Goal: Task Accomplishment & Management: Use online tool/utility

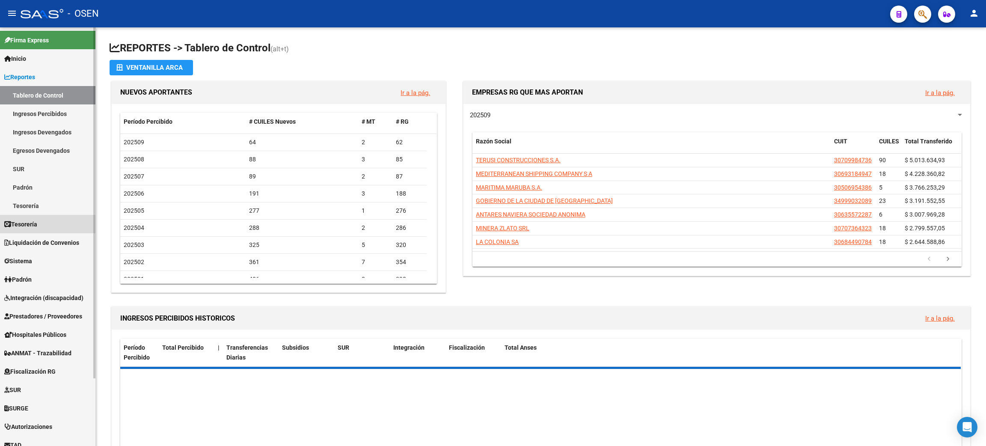
click at [50, 226] on link "Tesorería" at bounding box center [47, 224] width 95 height 18
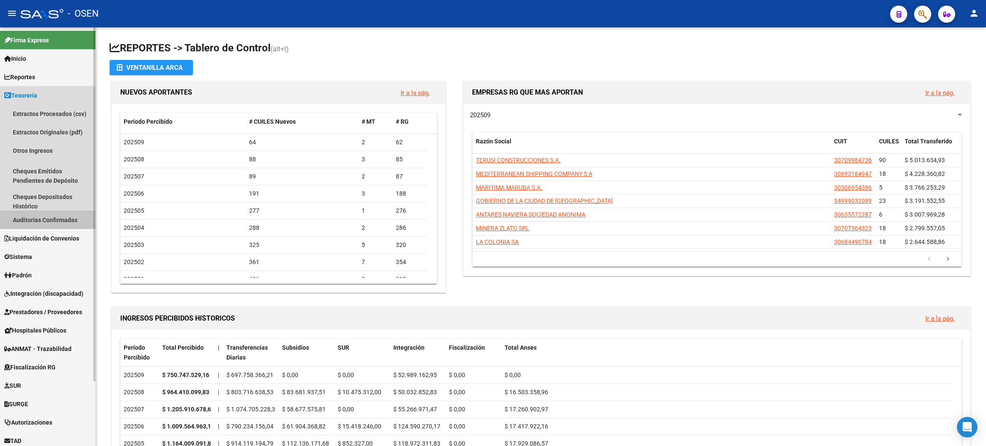
click at [73, 217] on link "Auditorías Confirmadas" at bounding box center [47, 220] width 95 height 18
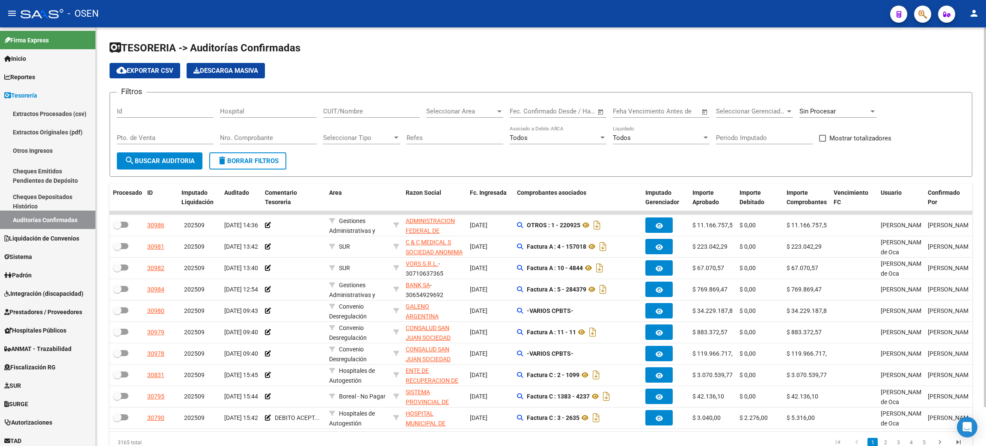
click at [269, 137] on input "Nro. Comprobante" at bounding box center [268, 138] width 97 height 8
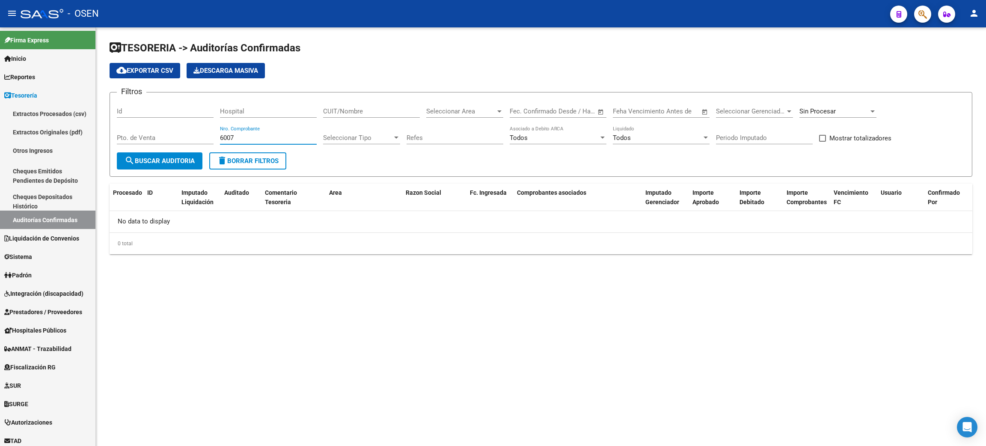
type input "6007"
drag, startPoint x: 248, startPoint y: 134, endPoint x: 200, endPoint y: 128, distance: 48.4
click at [202, 132] on div "Filtros Id Hospital CUIT/Nombre Seleccionar Area Seleccionar Area Fecha inicio …" at bounding box center [541, 125] width 849 height 53
click at [806, 114] on span "Sin Procesar" at bounding box center [818, 111] width 36 height 8
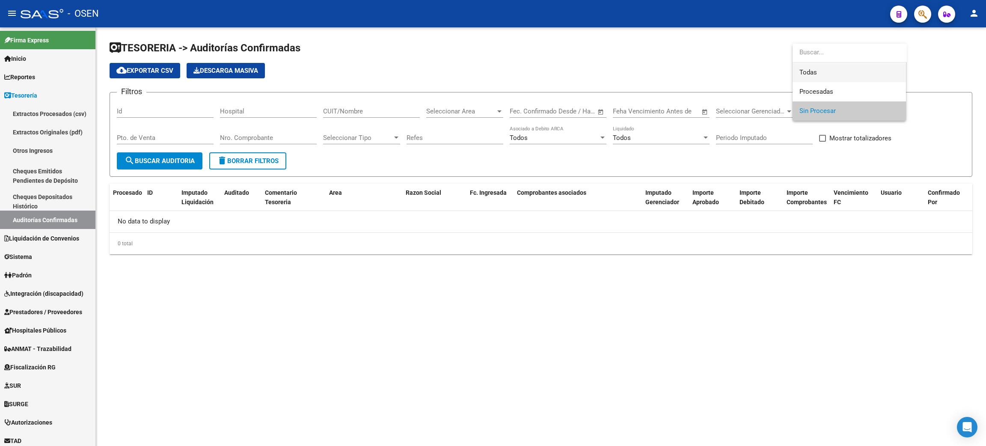
click at [815, 68] on span "Todas" at bounding box center [850, 72] width 100 height 19
click at [352, 112] on input "CUIT/Nombre" at bounding box center [371, 111] width 97 height 8
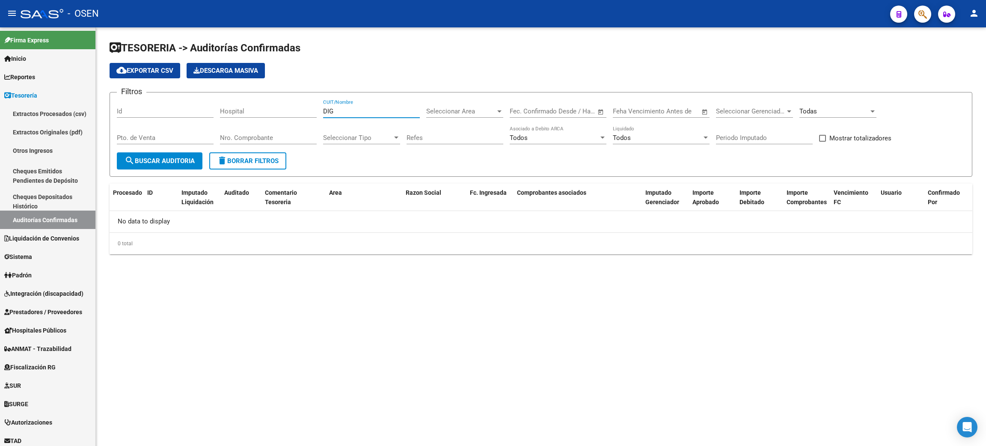
type input "DIGE"
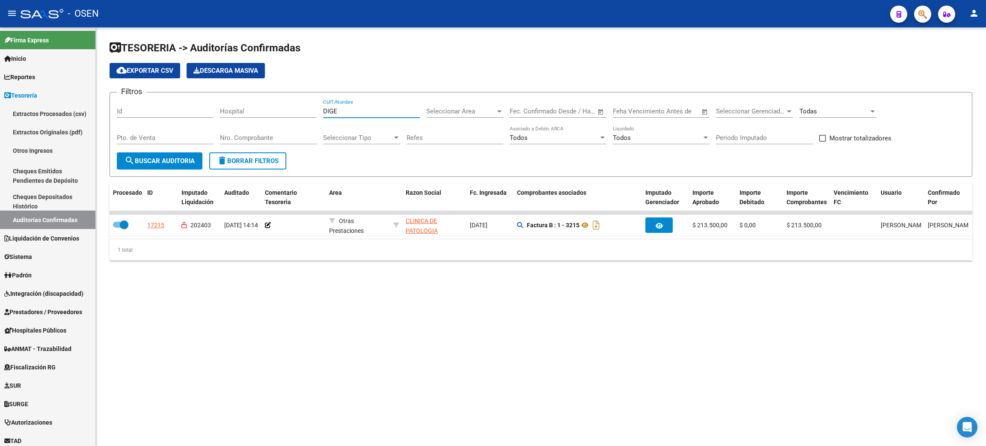
drag, startPoint x: 347, startPoint y: 112, endPoint x: 281, endPoint y: 104, distance: 66.5
click at [281, 104] on div "Filtros Id Hospital DIGE CUIT/Nombre Seleccionar Area Seleccionar Area Fecha in…" at bounding box center [541, 125] width 849 height 53
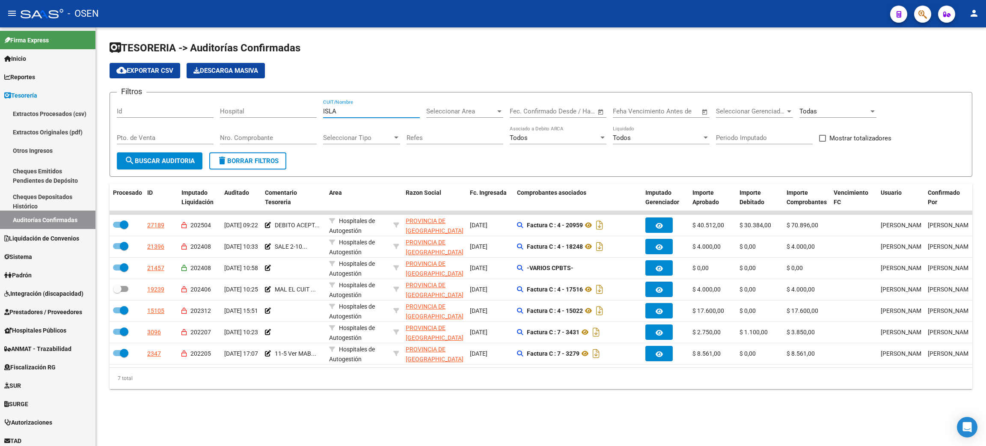
drag, startPoint x: 326, startPoint y: 110, endPoint x: 276, endPoint y: 106, distance: 49.8
click at [274, 109] on div "Filtros Id Hospital [GEOGRAPHIC_DATA]/Nombre Seleccionar Area Seleccionar Area …" at bounding box center [541, 125] width 849 height 53
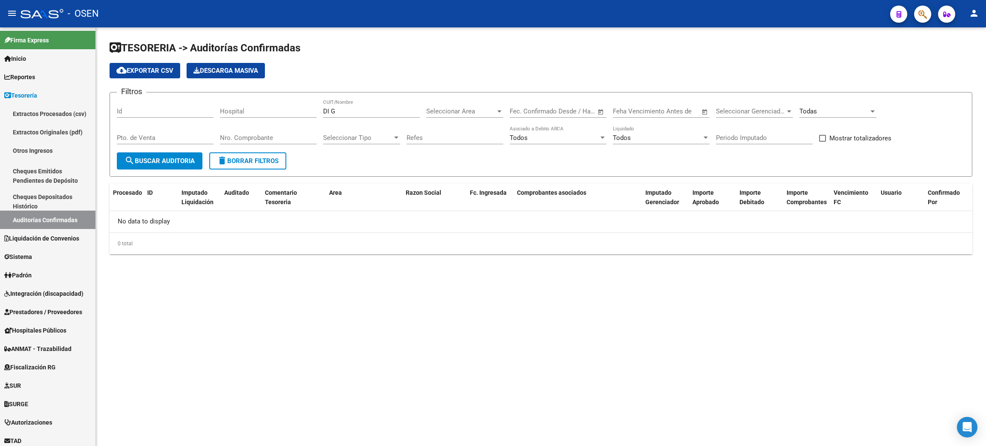
click at [143, 297] on mat-sidenav-content "TESORERIA -> Auditorías Confirmadas cloud_download Exportar CSV Descarga Masiva…" at bounding box center [541, 236] width 890 height 419
click at [325, 110] on input "DI G" at bounding box center [371, 111] width 97 height 8
drag, startPoint x: 333, startPoint y: 111, endPoint x: 283, endPoint y: 108, distance: 49.8
click at [283, 108] on div "Filtros Id Hospital DI G CUIT/Nombre Seleccionar Area Seleccionar Area Fecha in…" at bounding box center [541, 125] width 849 height 53
drag, startPoint x: 341, startPoint y: 107, endPoint x: 268, endPoint y: 101, distance: 73.5
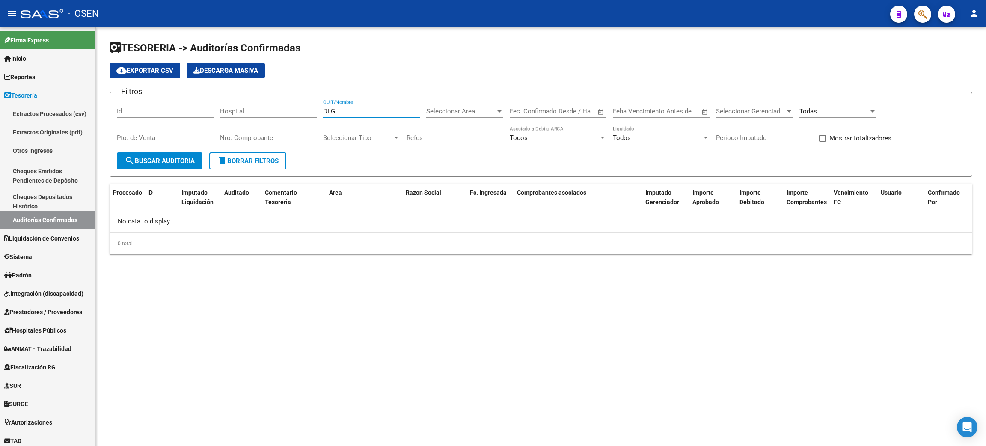
click at [267, 101] on div "Filtros Id Hospital DI G CUIT/Nombre Seleccionar Area Seleccionar Area Fecha in…" at bounding box center [541, 125] width 849 height 53
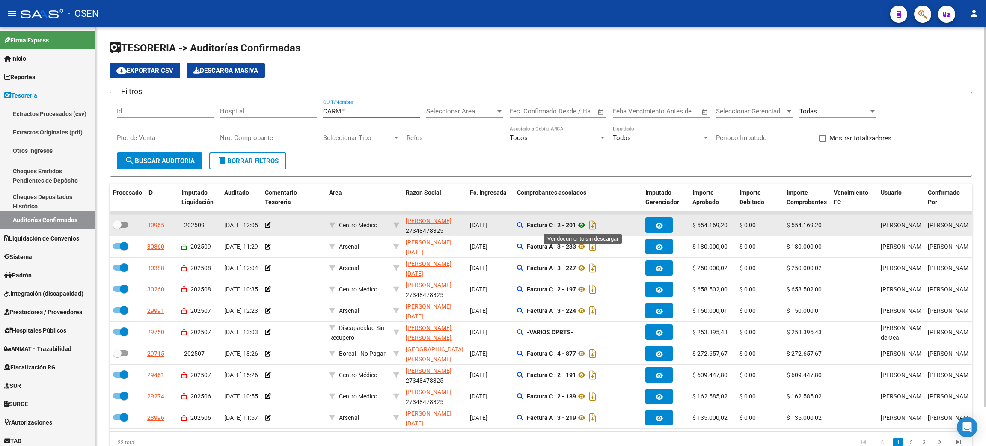
click at [580, 222] on icon at bounding box center [581, 225] width 11 height 10
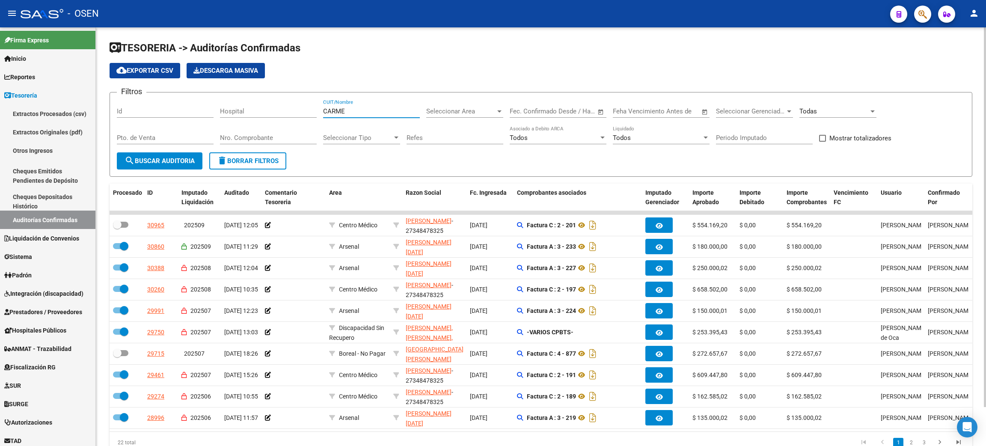
drag, startPoint x: 357, startPoint y: 114, endPoint x: 269, endPoint y: 112, distance: 88.7
click at [269, 112] on div "Filtros Id Hospital CARME CUIT/Nombre Seleccionar Area Seleccionar Area Fecha i…" at bounding box center [541, 125] width 849 height 53
drag, startPoint x: 128, startPoint y: 38, endPoint x: 140, endPoint y: 38, distance: 12.4
click at [128, 37] on div "TESORERIA -> Auditorías Confirmadas cloud_download Exportar CSV Descarga Masiva…" at bounding box center [541, 253] width 890 height 453
click at [356, 107] on input "CARME" at bounding box center [371, 111] width 97 height 8
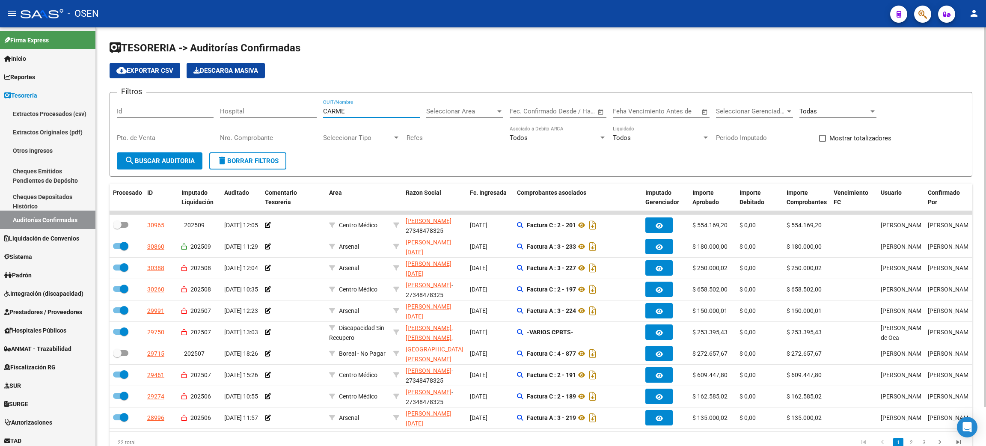
drag, startPoint x: 355, startPoint y: 112, endPoint x: 265, endPoint y: 111, distance: 90.3
click at [265, 111] on div "Filtros Id Hospital CARME CUIT/Nombre Seleccionar Area Seleccionar Area Fecha i…" at bounding box center [541, 125] width 849 height 53
click at [187, 156] on button "search Buscar Auditoria" at bounding box center [160, 160] width 86 height 17
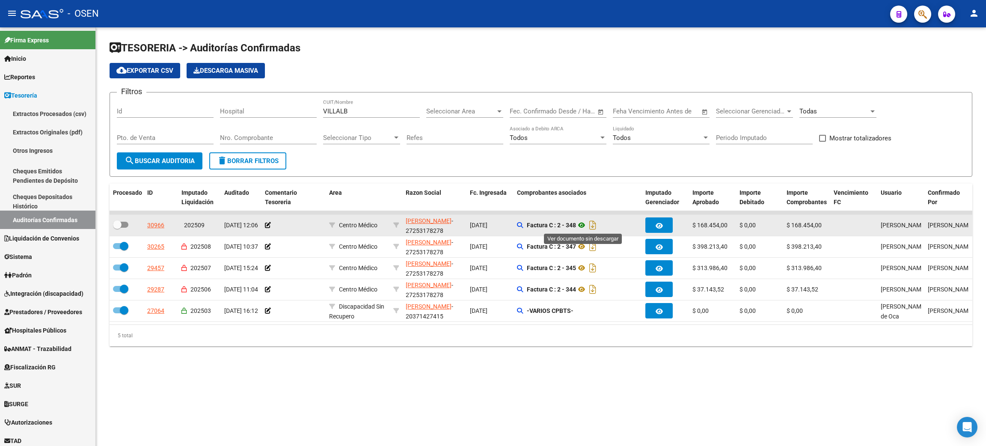
click at [582, 225] on icon at bounding box center [581, 225] width 11 height 10
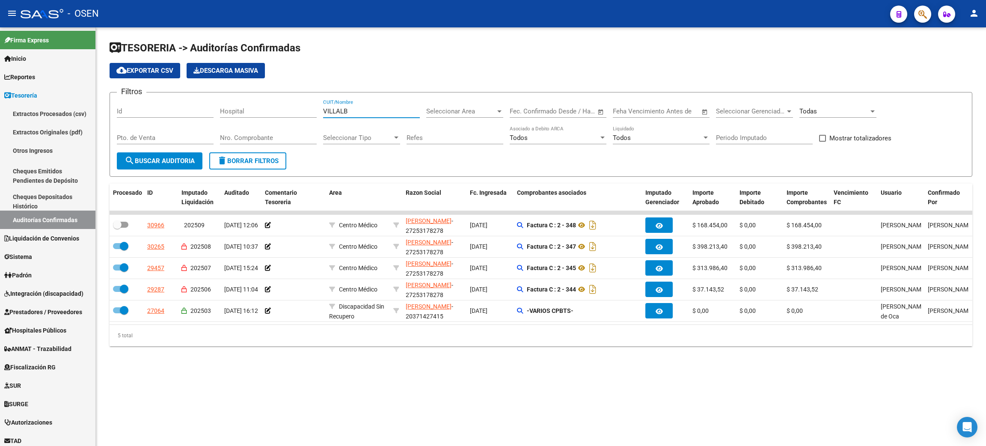
drag, startPoint x: 360, startPoint y: 112, endPoint x: 278, endPoint y: 107, distance: 82.3
click at [278, 107] on div "Filtros Id Hospital VILLALB CUIT/Nombre Seleccionar Area Seleccionar Area Fecha…" at bounding box center [541, 125] width 849 height 53
type input "VALIAN"
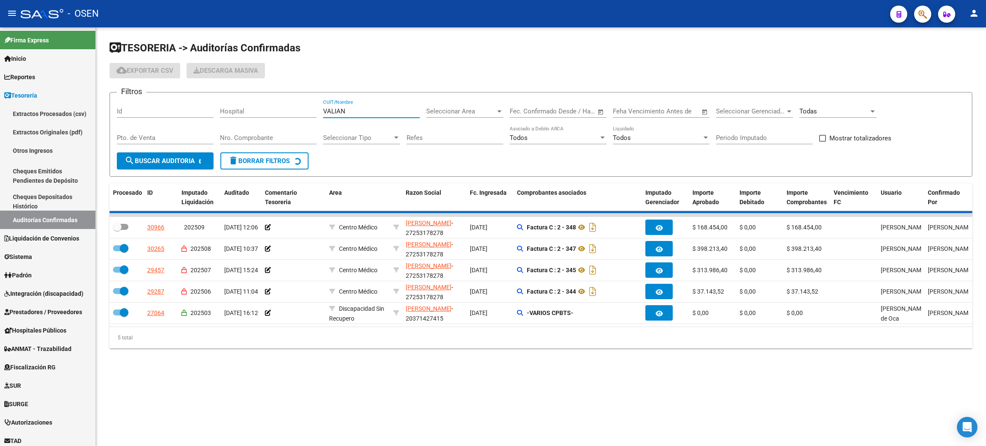
checkbox input "true"
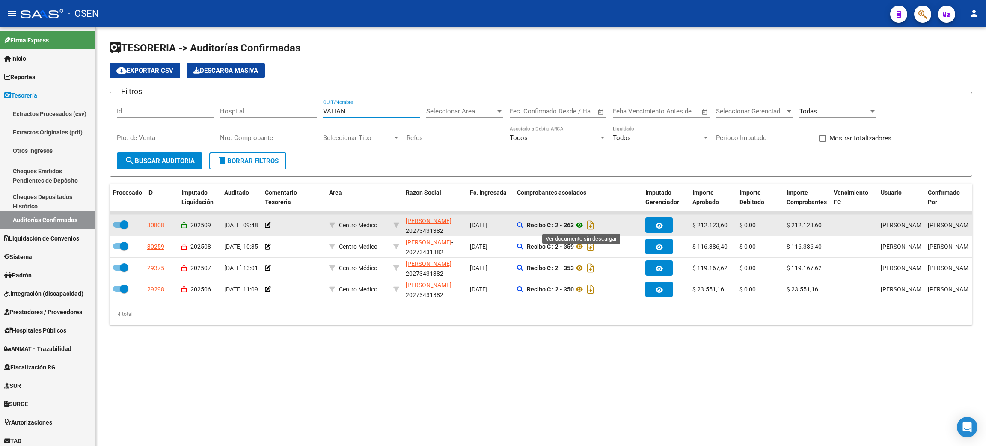
click at [584, 225] on icon at bounding box center [579, 225] width 11 height 10
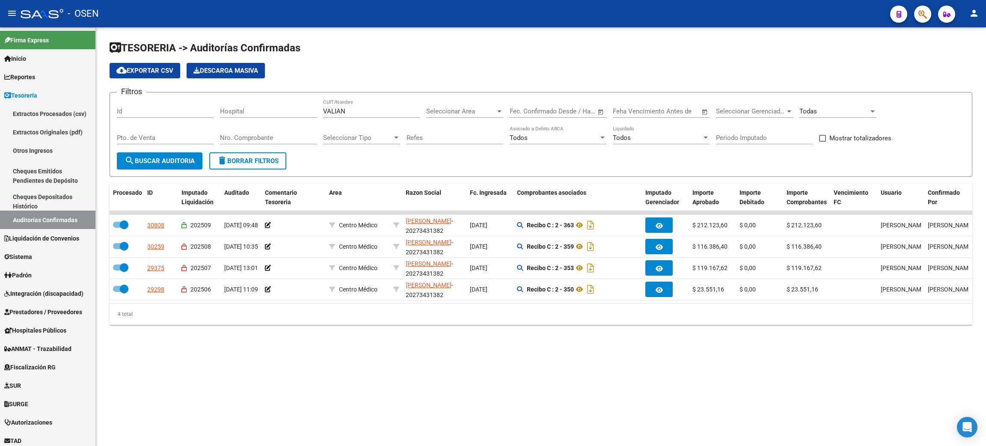
drag, startPoint x: 351, startPoint y: 112, endPoint x: 215, endPoint y: 105, distance: 136.7
click at [215, 105] on div "Filtros Id Hospital VALIAN CUIT/Nombre Seleccionar Area Seleccionar Area Fecha …" at bounding box center [541, 125] width 849 height 53
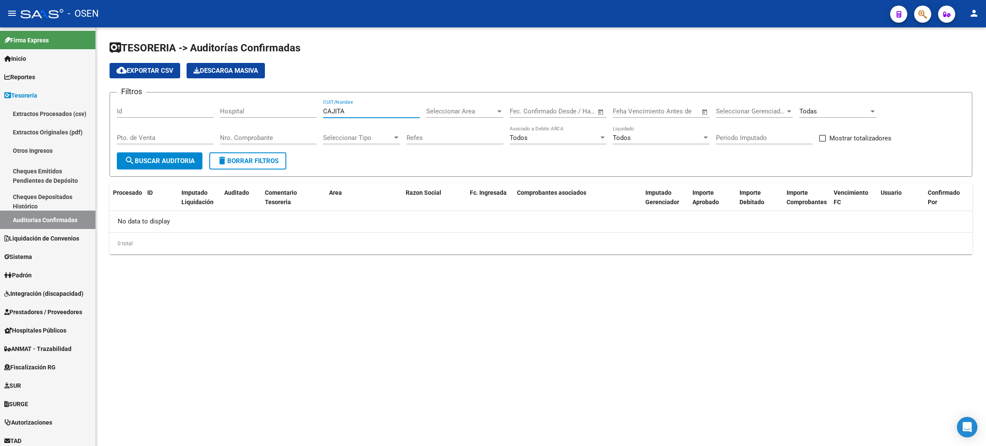
drag, startPoint x: 351, startPoint y: 113, endPoint x: 289, endPoint y: 110, distance: 61.3
click at [289, 110] on div "Filtros Id Hospital CAJITA CUIT/Nombre Seleccionar Area Seleccionar Area Fecha …" at bounding box center [541, 125] width 849 height 53
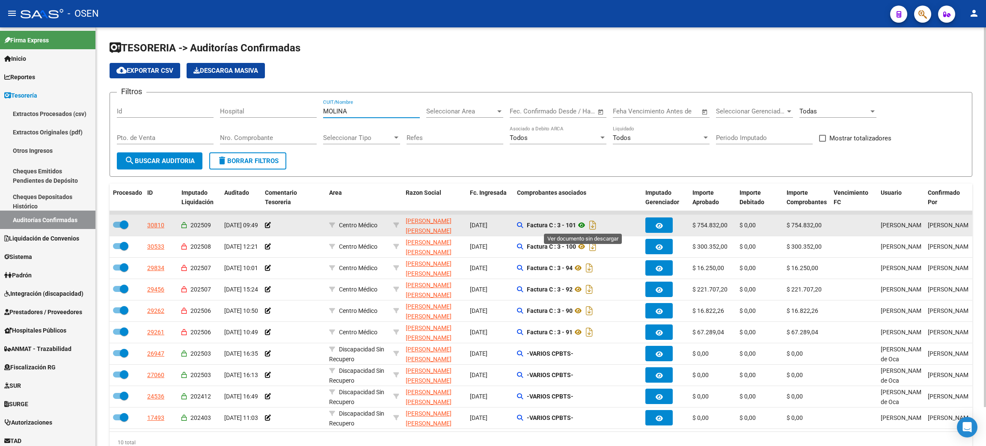
click at [585, 224] on icon at bounding box center [581, 225] width 11 height 10
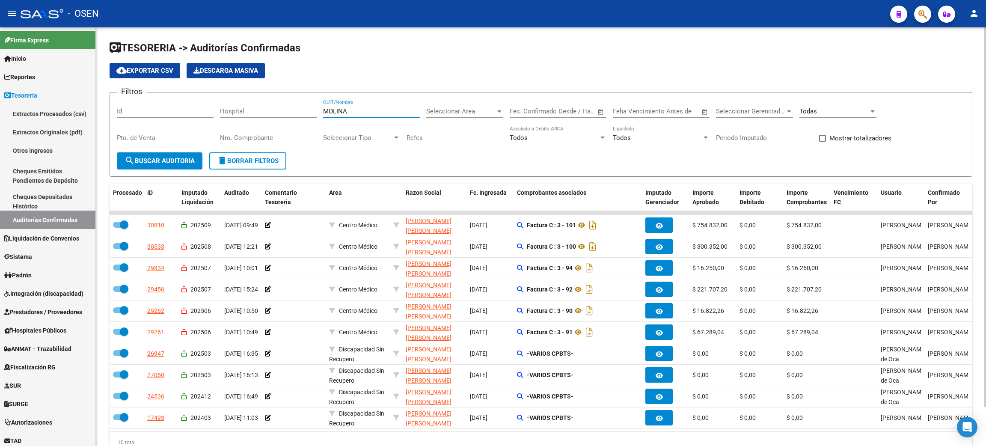
drag, startPoint x: 361, startPoint y: 112, endPoint x: 298, endPoint y: 113, distance: 63.4
click at [298, 113] on div "Filtros Id Hospital [PERSON_NAME] CUIT/Nombre Seleccionar Area Seleccionar Area…" at bounding box center [541, 125] width 849 height 53
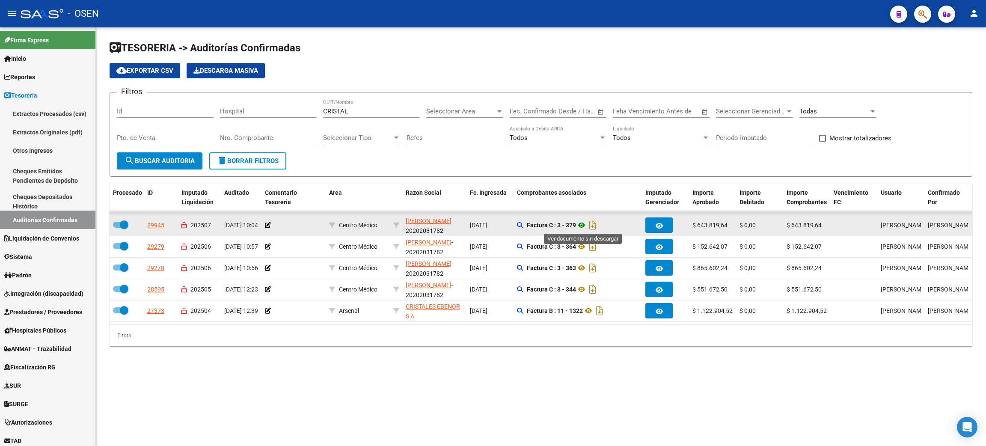
click at [584, 225] on icon at bounding box center [581, 225] width 11 height 10
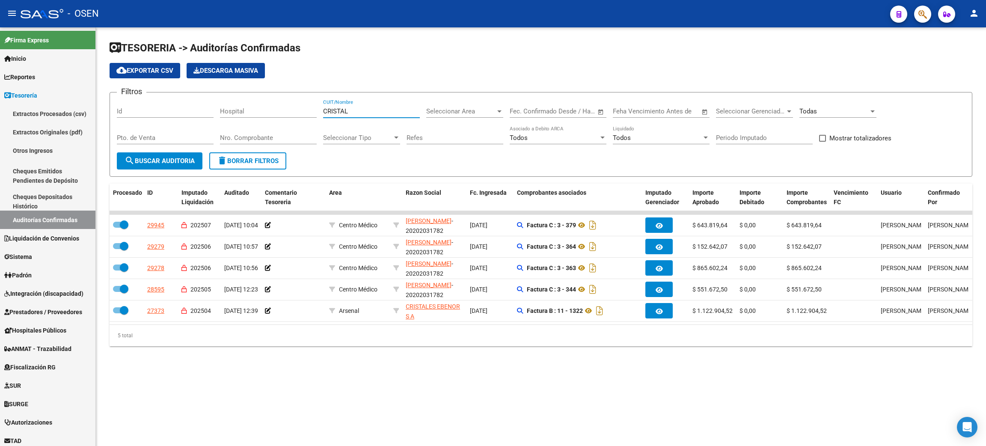
drag, startPoint x: 368, startPoint y: 110, endPoint x: 278, endPoint y: 110, distance: 90.3
click at [278, 110] on div "Filtros Id Hospital CRISTAL CUIT/Nombre Seleccionar Area Seleccionar Area Fecha…" at bounding box center [541, 125] width 849 height 53
type input "MAGDALE"
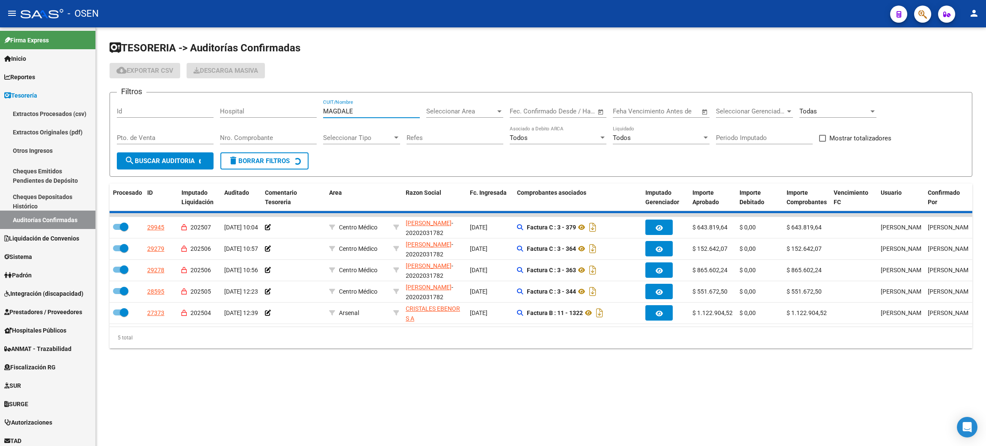
checkbox input "false"
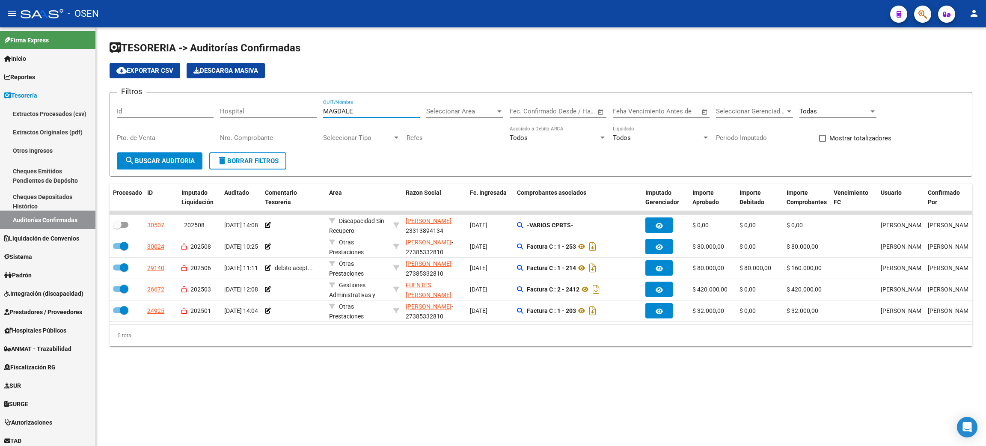
click at [336, 112] on input "MAGDALE" at bounding box center [371, 111] width 97 height 8
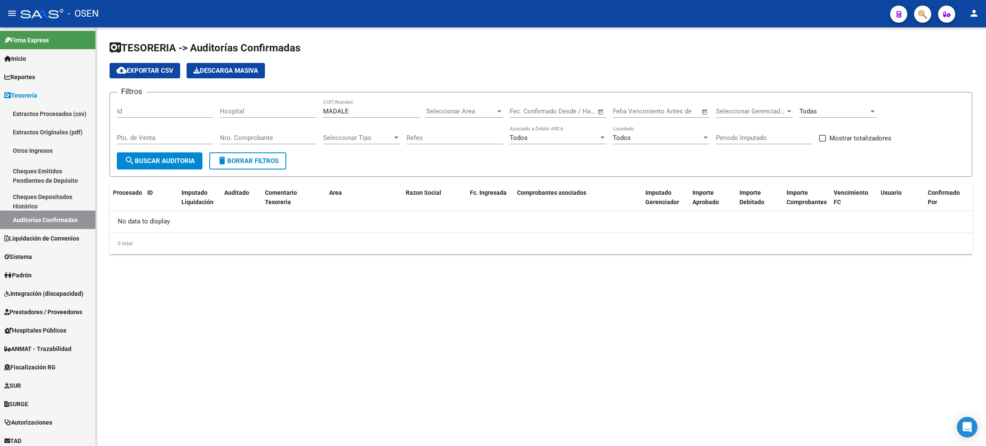
click at [364, 105] on div "MADALE CUIT/Nombre" at bounding box center [371, 108] width 97 height 18
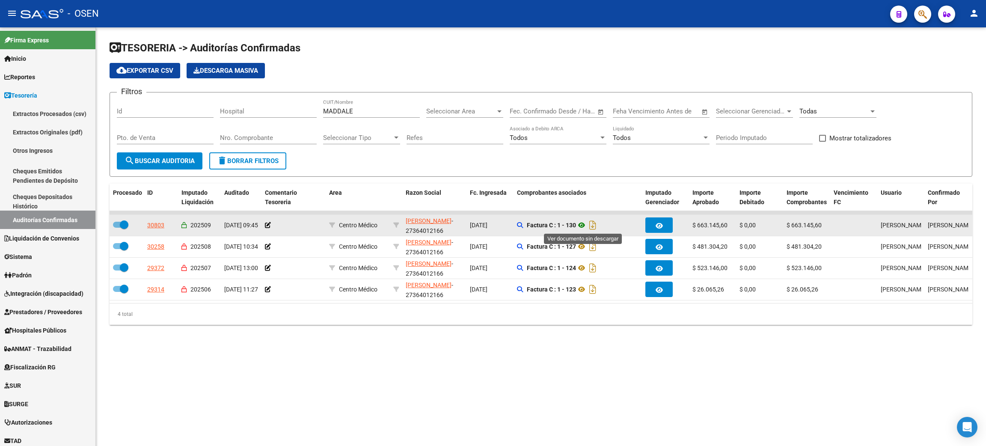
click at [584, 223] on icon at bounding box center [581, 225] width 11 height 10
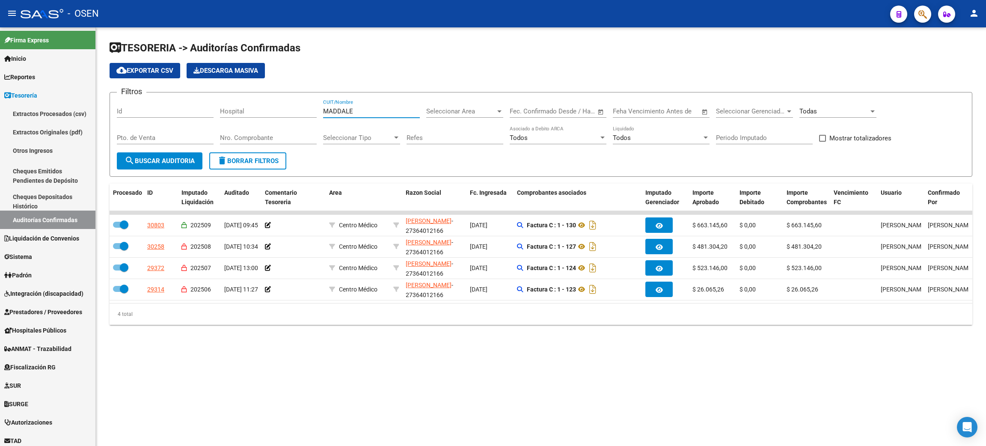
drag, startPoint x: 364, startPoint y: 112, endPoint x: 280, endPoint y: 110, distance: 83.9
click at [280, 110] on div "Filtros Id Hospital MADDALE CUIT/Nombre Seleccionar Area Seleccionar Area Fecha…" at bounding box center [541, 125] width 849 height 53
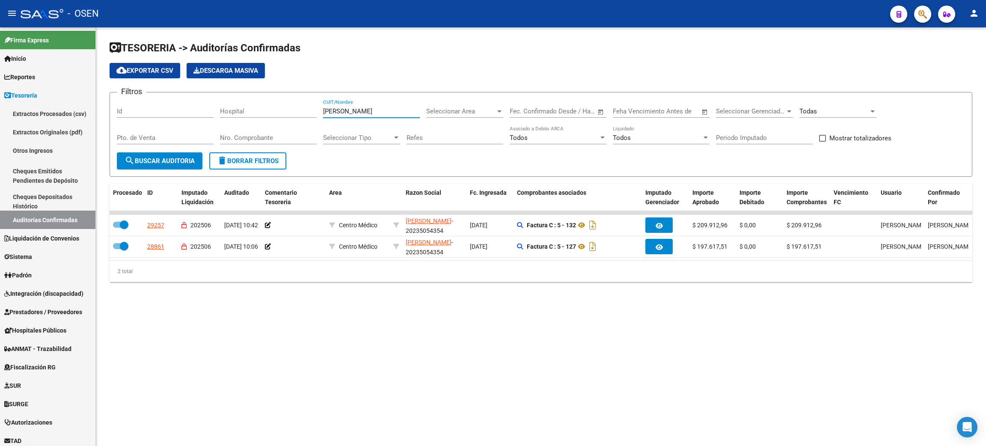
drag, startPoint x: 351, startPoint y: 111, endPoint x: 281, endPoint y: 105, distance: 70.0
click at [281, 105] on div "Filtros Id Hospital [PERSON_NAME] CUIT/Nombre Seleccionar Area Seleccionar Area…" at bounding box center [541, 125] width 849 height 53
type input "MUNDO ED"
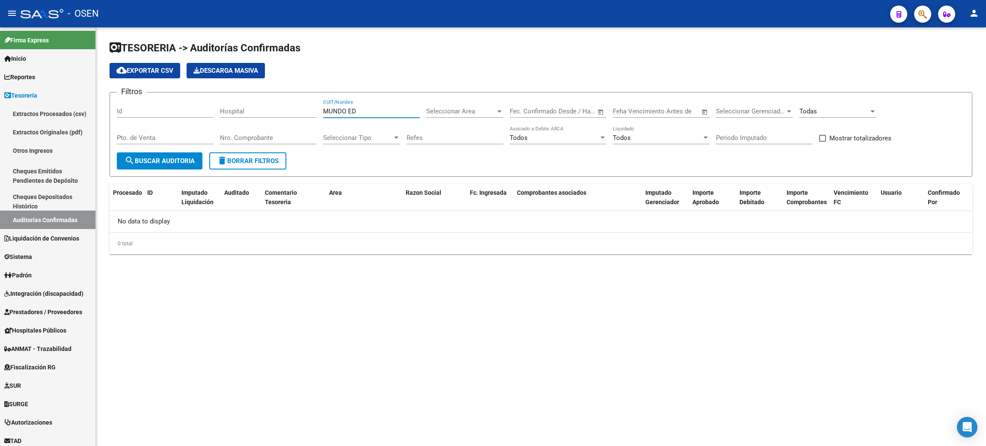
drag, startPoint x: 348, startPoint y: 107, endPoint x: 267, endPoint y: 106, distance: 81.3
click at [267, 106] on div "Filtros Id Hospital MUNDO ED CUIT/Nombre Seleccionar Area Seleccionar Area Fech…" at bounding box center [541, 125] width 849 height 53
click at [333, 113] on input "[PERSON_NAME]" at bounding box center [371, 111] width 97 height 8
drag, startPoint x: 351, startPoint y: 113, endPoint x: 287, endPoint y: 112, distance: 64.6
click at [287, 113] on div "Filtros Id Hospital [PERSON_NAME] CUIT/Nombre Seleccionar Area Seleccionar Area…" at bounding box center [541, 125] width 849 height 53
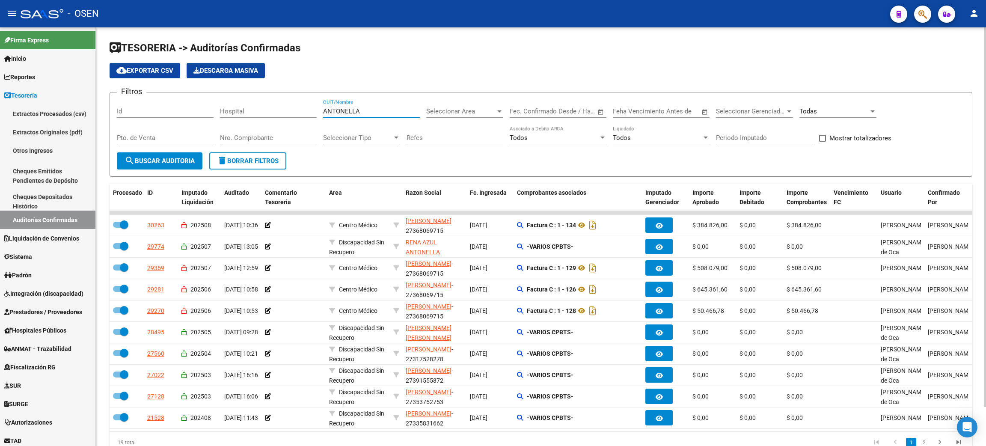
drag, startPoint x: 368, startPoint y: 113, endPoint x: 309, endPoint y: 113, distance: 59.1
click at [309, 113] on div "Filtros Id Hospital ANTONELLA CUIT/Nombre Seleccionar Area Seleccionar Area Fec…" at bounding box center [541, 125] width 849 height 53
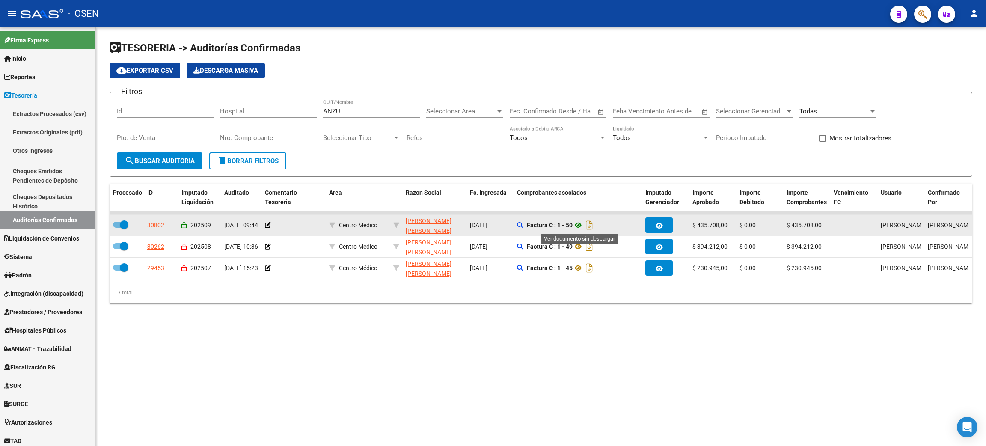
click at [581, 223] on icon at bounding box center [578, 225] width 11 height 10
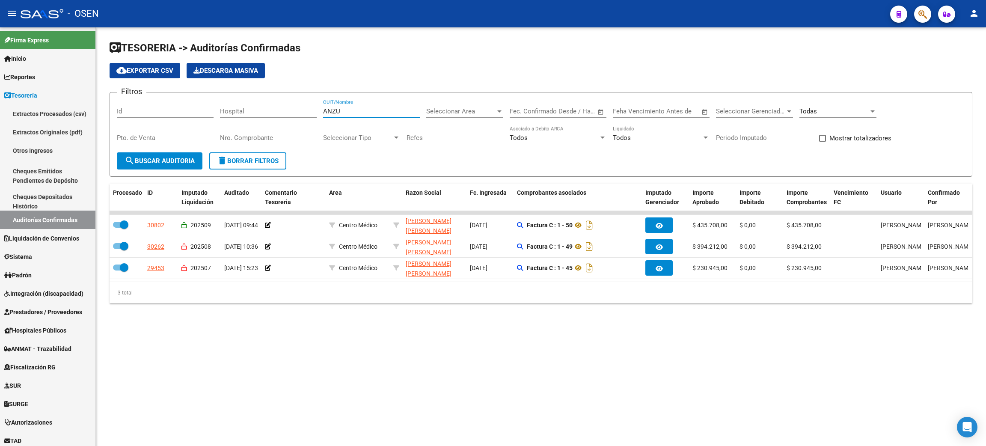
drag, startPoint x: 346, startPoint y: 112, endPoint x: 276, endPoint y: 110, distance: 70.2
click at [276, 111] on div "Filtros Id Hospital ANZU CUIT/Nombre Seleccionar Area Seleccionar Area Fecha in…" at bounding box center [541, 125] width 849 height 53
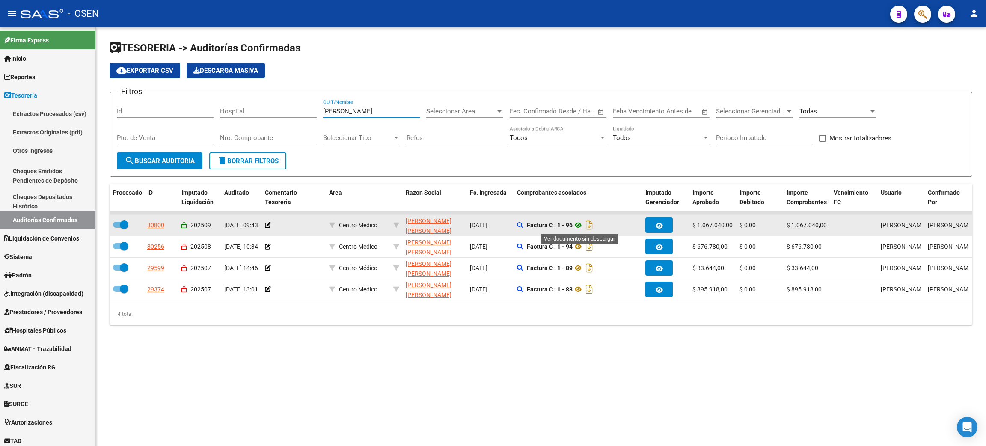
click at [577, 226] on icon at bounding box center [578, 225] width 11 height 10
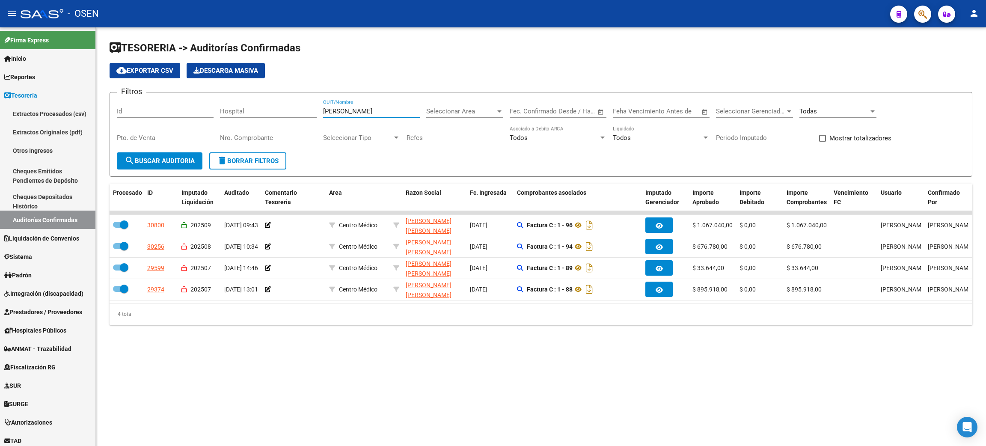
drag, startPoint x: 371, startPoint y: 110, endPoint x: 323, endPoint y: 118, distance: 49.0
click at [276, 100] on div "Filtros Id Hospital [PERSON_NAME] CUIT/Nombre Seleccionar Area Seleccionar Area…" at bounding box center [541, 125] width 849 height 53
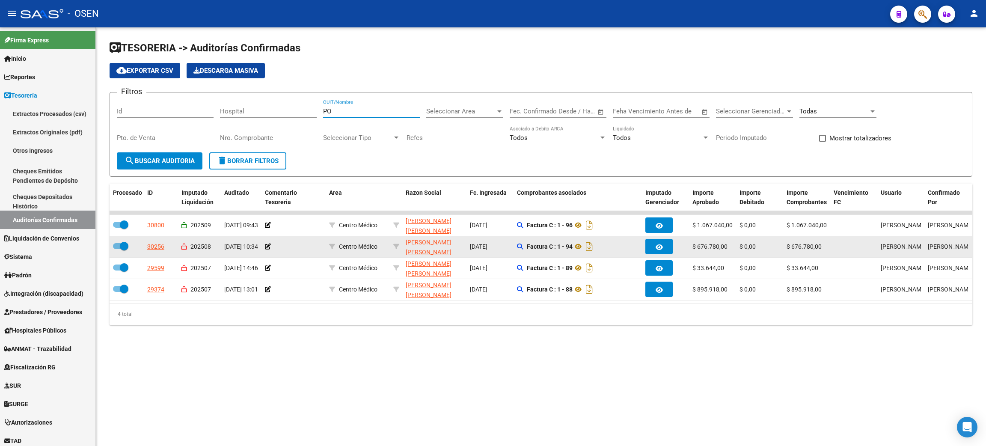
type input "POL"
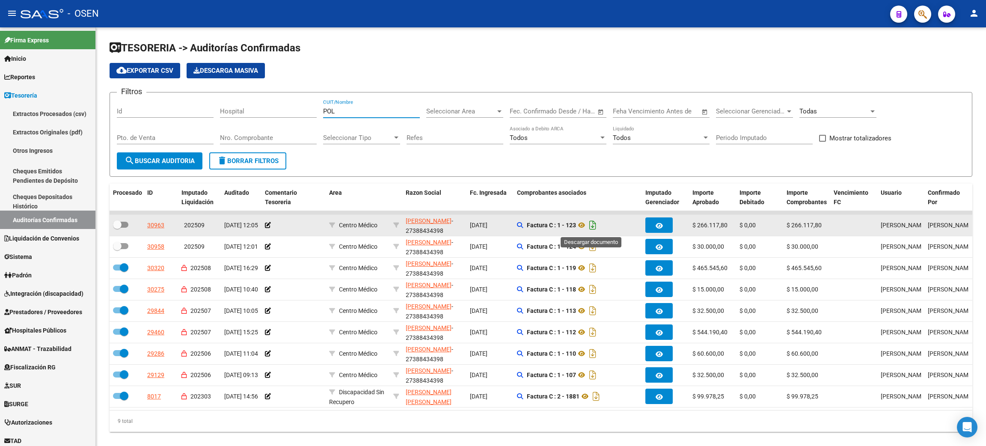
checkbox input "false"
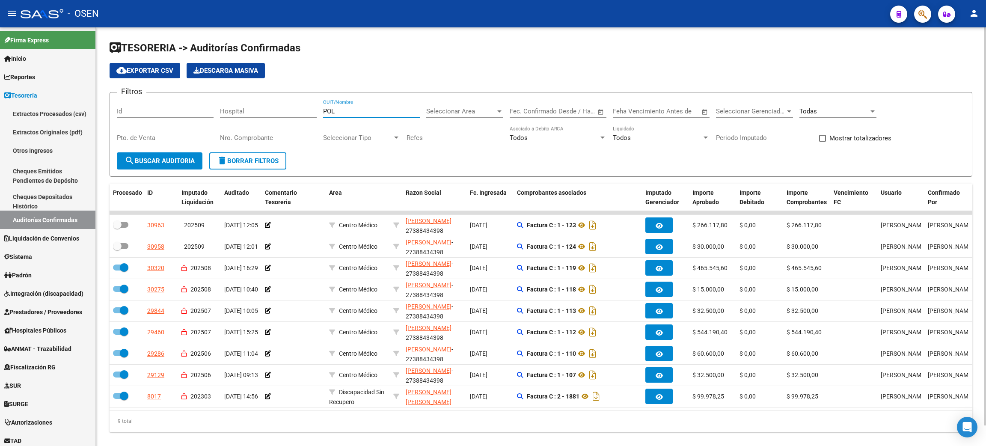
drag, startPoint x: 337, startPoint y: 113, endPoint x: 308, endPoint y: 107, distance: 30.0
click at [307, 108] on div "Filtros Id Hospital POL CUIT/Nombre Seleccionar Area Seleccionar Area Fecha ini…" at bounding box center [541, 125] width 849 height 53
type input "[PERSON_NAME] NI"
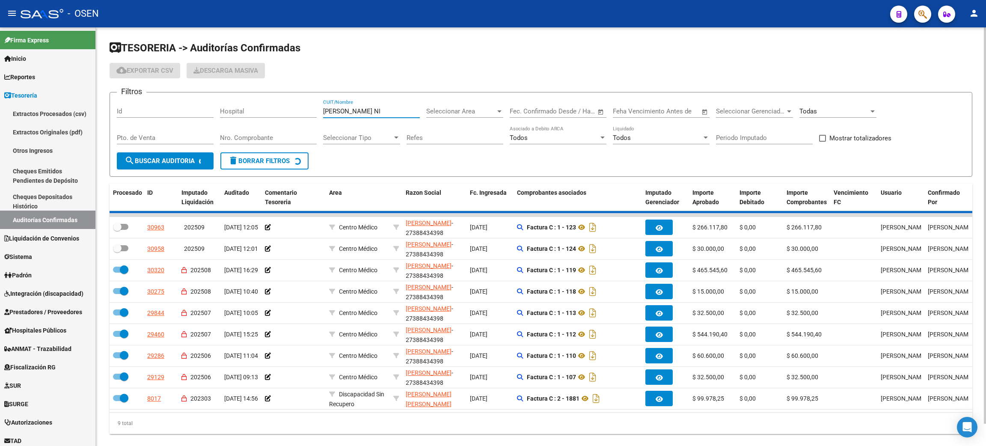
checkbox input "true"
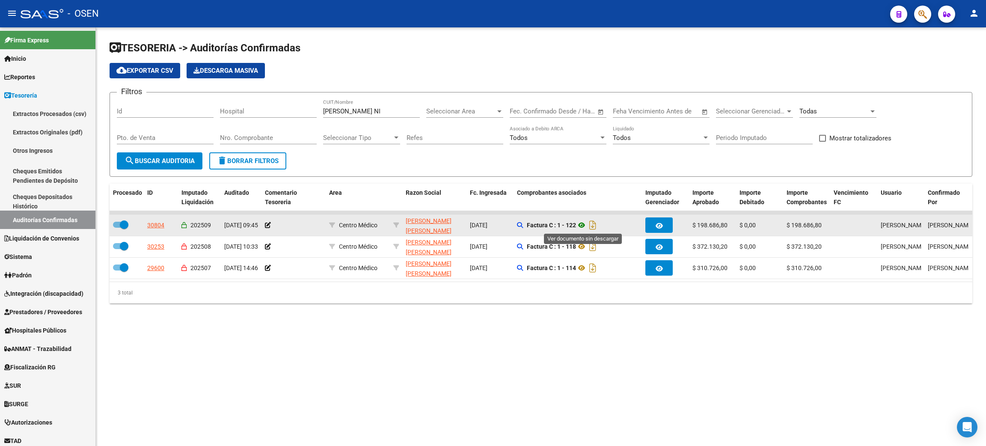
click at [584, 227] on icon at bounding box center [581, 225] width 11 height 10
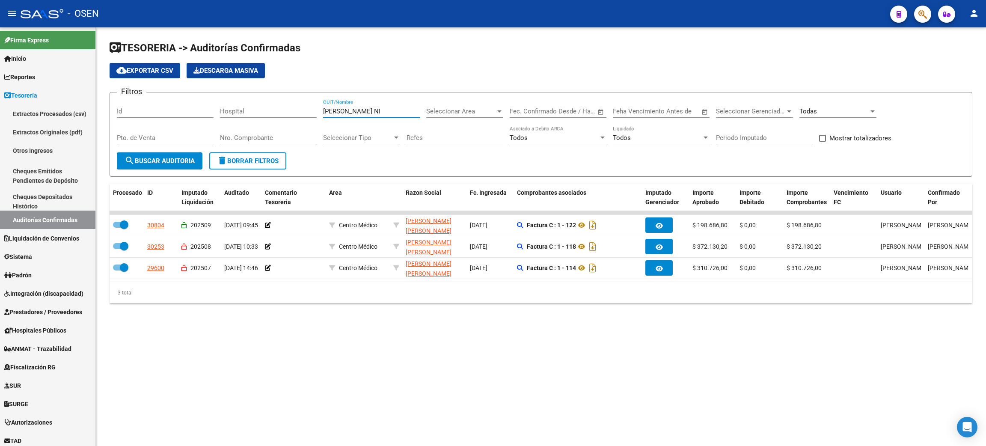
drag, startPoint x: 366, startPoint y: 114, endPoint x: 350, endPoint y: 125, distance: 18.9
click at [246, 110] on div "Filtros Id Hospital [PERSON_NAME] NI CUIT/Nombre Seleccionar Area Seleccionar A…" at bounding box center [541, 125] width 849 height 53
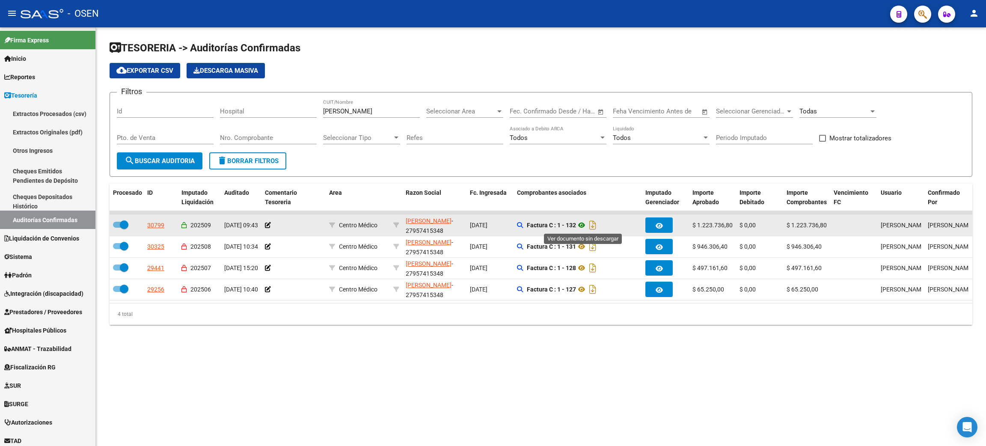
click at [587, 224] on icon at bounding box center [581, 225] width 11 height 10
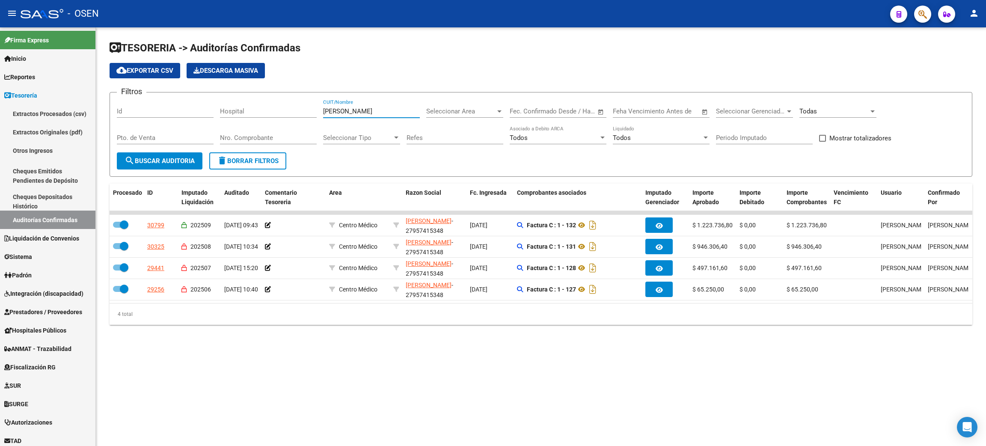
drag, startPoint x: 367, startPoint y: 111, endPoint x: 232, endPoint y: 107, distance: 134.5
click at [232, 107] on div "Filtros Id Hospital [PERSON_NAME] CUIT/Nombre Seleccionar Area Seleccionar Area…" at bounding box center [541, 125] width 849 height 53
type input "[PERSON_NAME]"
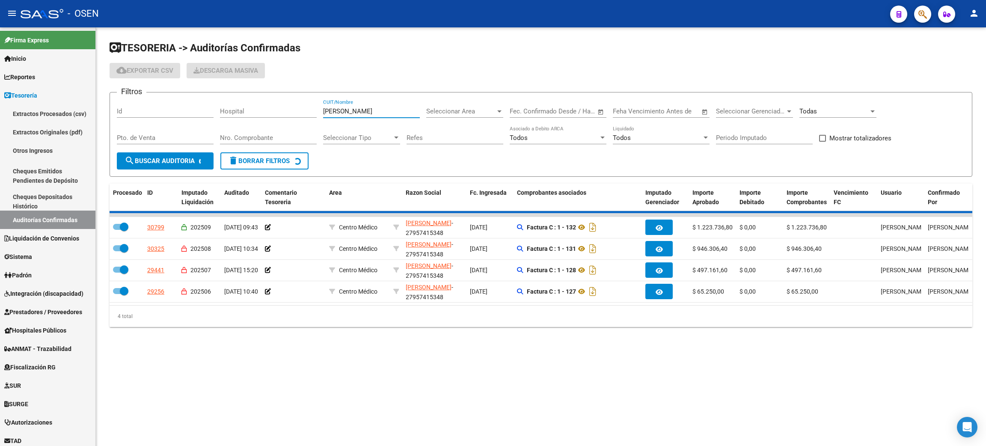
checkbox input "false"
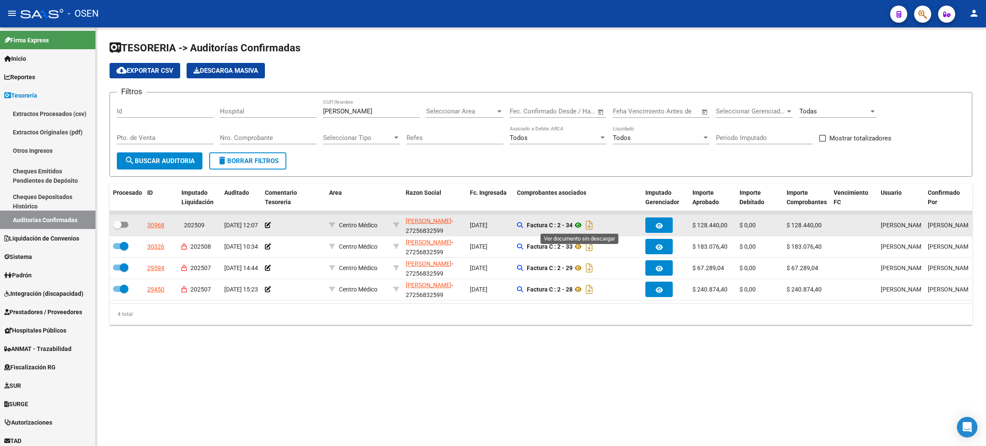
click at [578, 224] on icon at bounding box center [578, 225] width 11 height 10
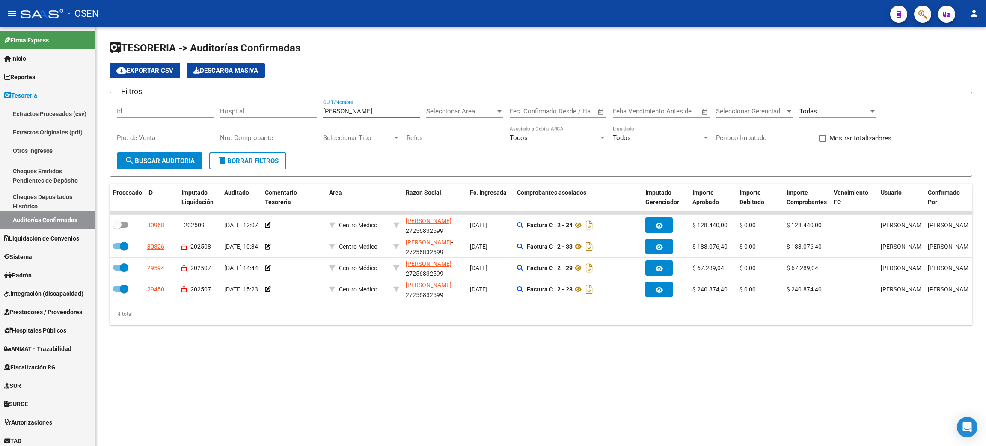
drag, startPoint x: 357, startPoint y: 109, endPoint x: 282, endPoint y: 107, distance: 74.9
click at [282, 109] on div "Filtros Id Hospital [PERSON_NAME] CUIT/Nombre Seleccionar Area Seleccionar Area…" at bounding box center [541, 125] width 849 height 53
type input "[PERSON_NAME]"
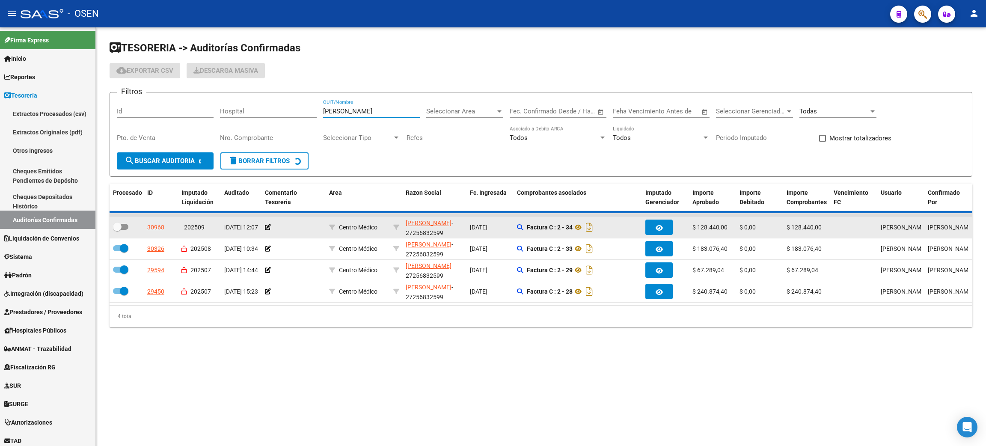
checkbox input "true"
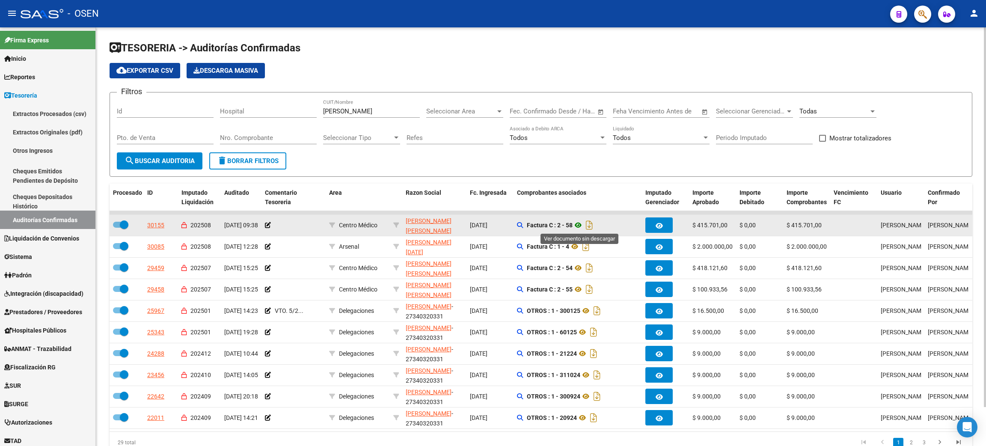
click at [580, 223] on icon at bounding box center [578, 225] width 11 height 10
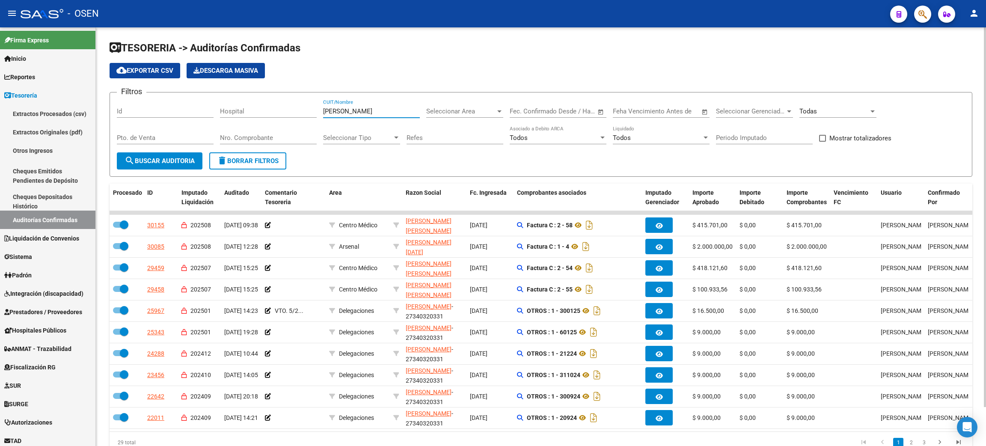
drag, startPoint x: 358, startPoint y: 112, endPoint x: 251, endPoint y: 105, distance: 107.2
click at [251, 105] on div "Filtros Id Hospital [PERSON_NAME] CUIT/Nombre Seleccionar Area Seleccionar Area…" at bounding box center [541, 125] width 849 height 53
drag, startPoint x: 381, startPoint y: 108, endPoint x: 274, endPoint y: 108, distance: 107.0
click at [274, 108] on div "Filtros Id Hospital [PERSON_NAME] CUIT/Nombre Seleccionar Area Seleccionar Area…" at bounding box center [541, 125] width 849 height 53
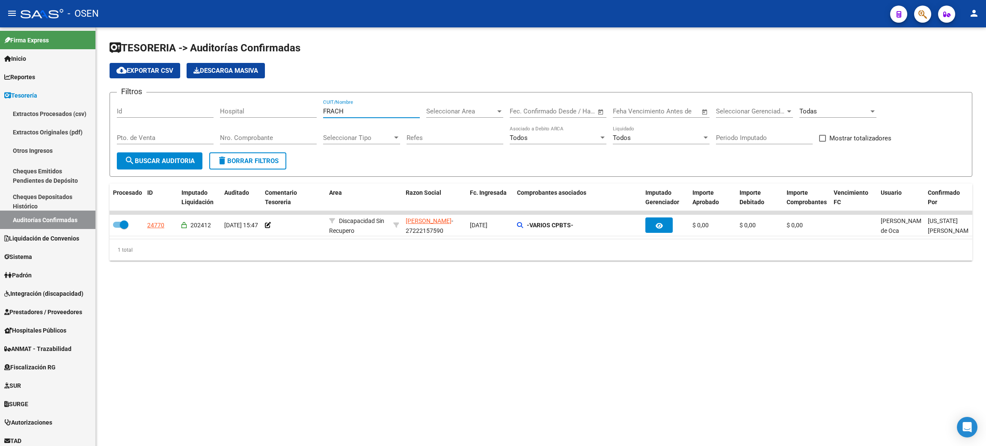
drag, startPoint x: 348, startPoint y: 112, endPoint x: 272, endPoint y: 110, distance: 75.8
click at [268, 112] on div "Filtros Id Hospital FRACH CUIT/Nombre Seleccionar Area Seleccionar Area Fecha i…" at bounding box center [541, 125] width 849 height 53
type input "CARME"
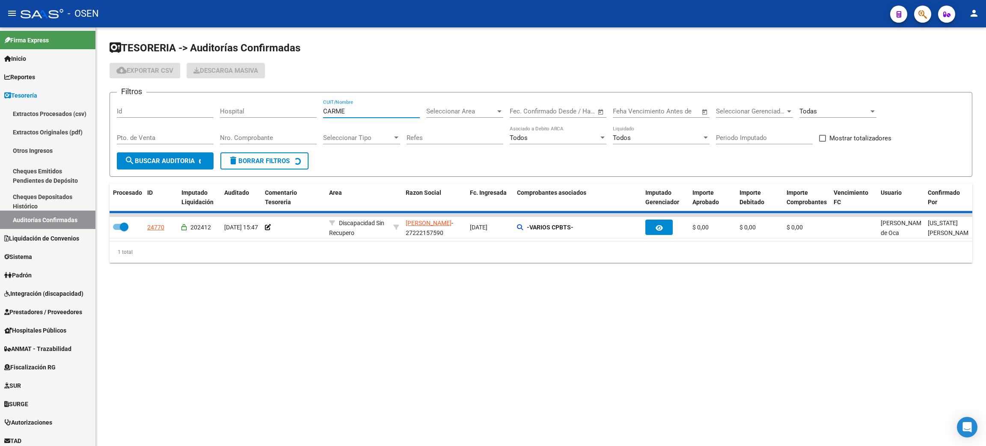
checkbox input "false"
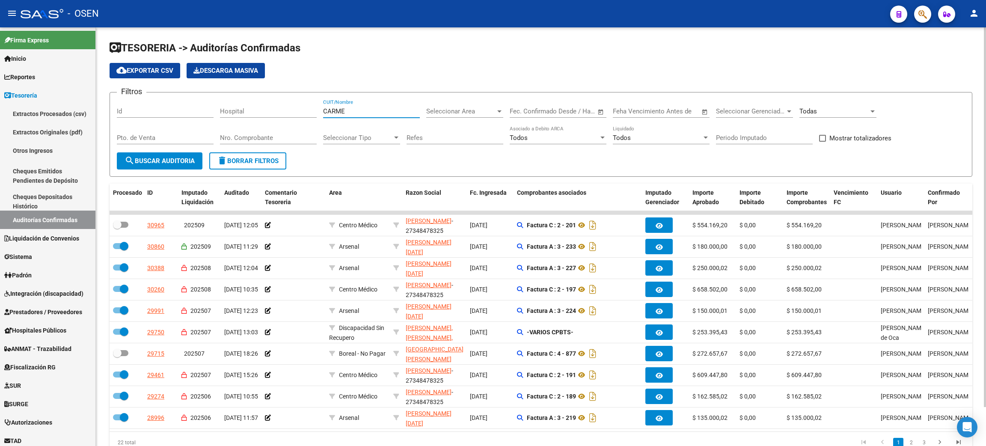
drag, startPoint x: 357, startPoint y: 113, endPoint x: 217, endPoint y: 105, distance: 139.8
click at [217, 105] on div "Filtros Id Hospital CARME CUIT/Nombre Seleccionar Area Seleccionar Area Fecha i…" at bounding box center [541, 125] width 849 height 53
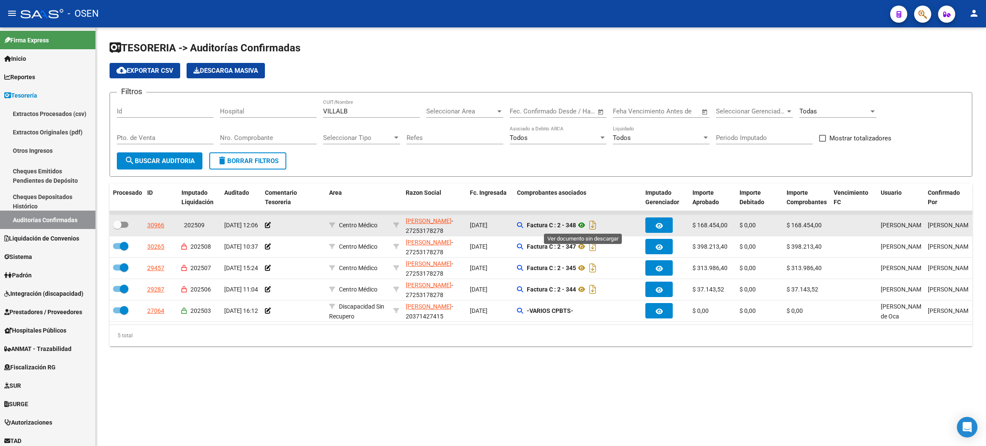
click at [582, 224] on icon at bounding box center [581, 225] width 11 height 10
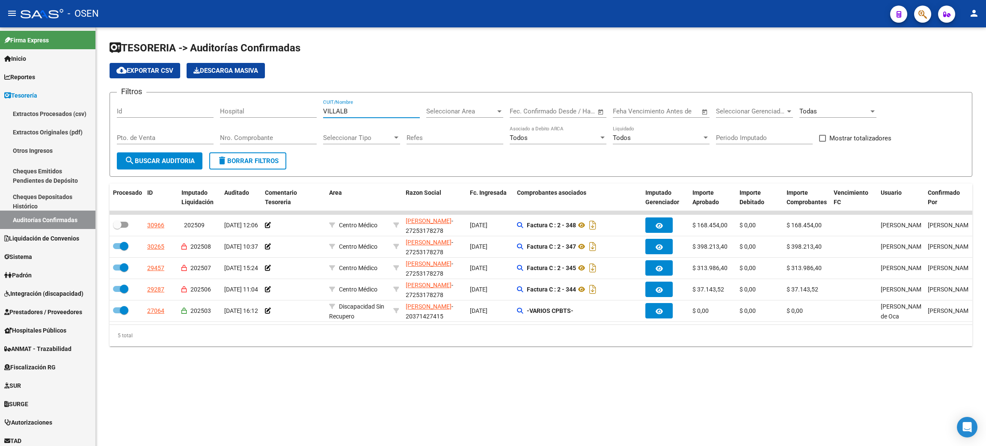
drag, startPoint x: 358, startPoint y: 112, endPoint x: 235, endPoint y: 107, distance: 122.9
click at [235, 110] on div "Filtros Id Hospital VILLALB CUIT/Nombre Seleccionar Area Seleccionar Area Fecha…" at bounding box center [541, 125] width 849 height 53
type input "[PERSON_NAME] LION"
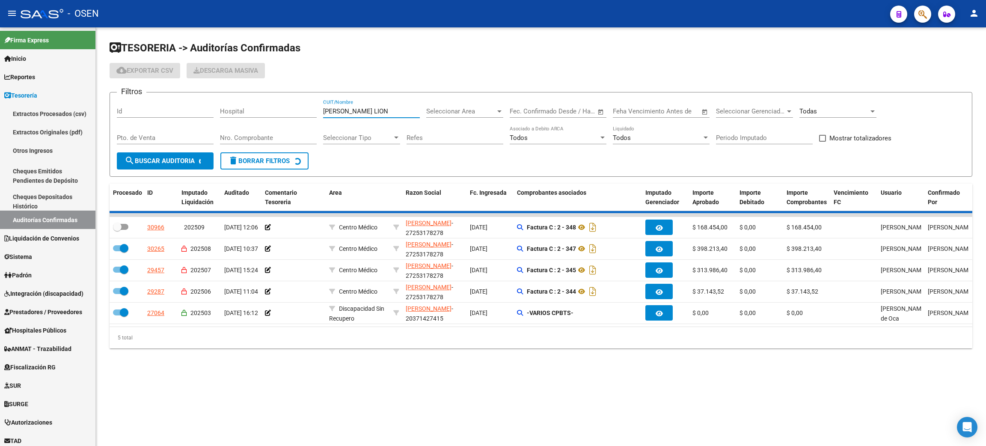
checkbox input "true"
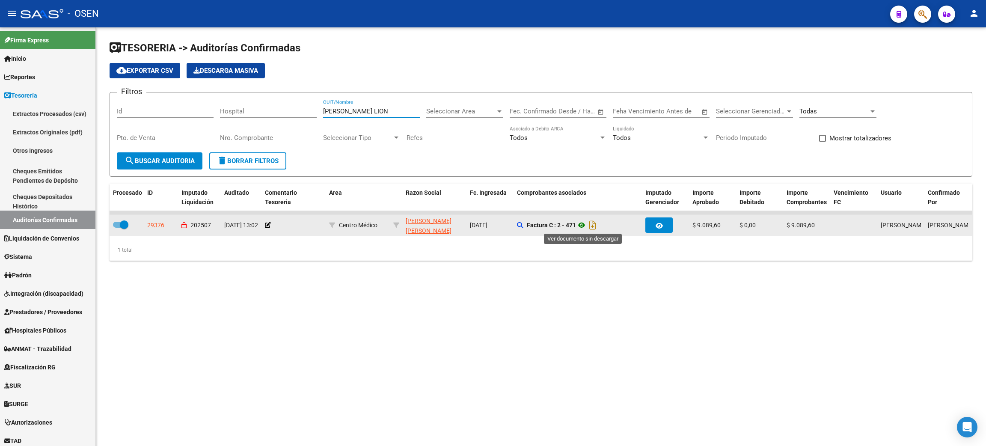
click at [585, 226] on icon at bounding box center [581, 225] width 11 height 10
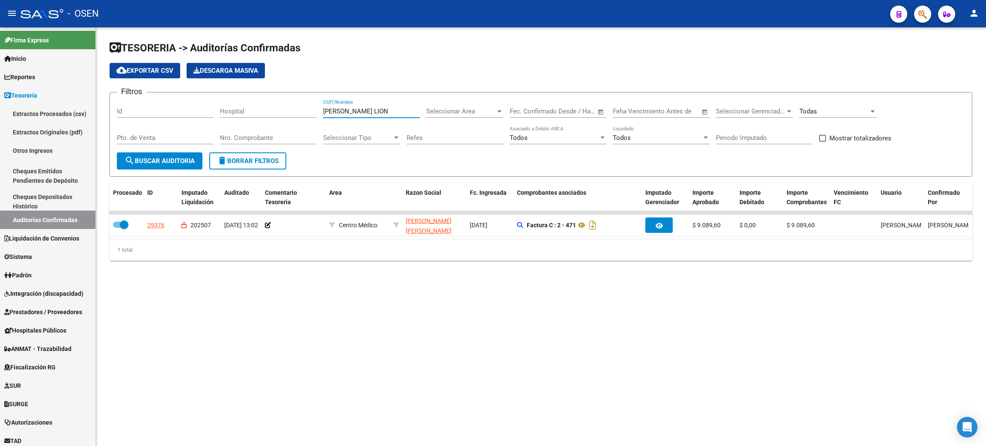
drag, startPoint x: 383, startPoint y: 114, endPoint x: 233, endPoint y: 87, distance: 152.7
click at [233, 87] on app-list-header "TESORERIA -> Auditorías Confirmadas cloud_download Exportar CSV Descarga Masiva…" at bounding box center [541, 109] width 863 height 136
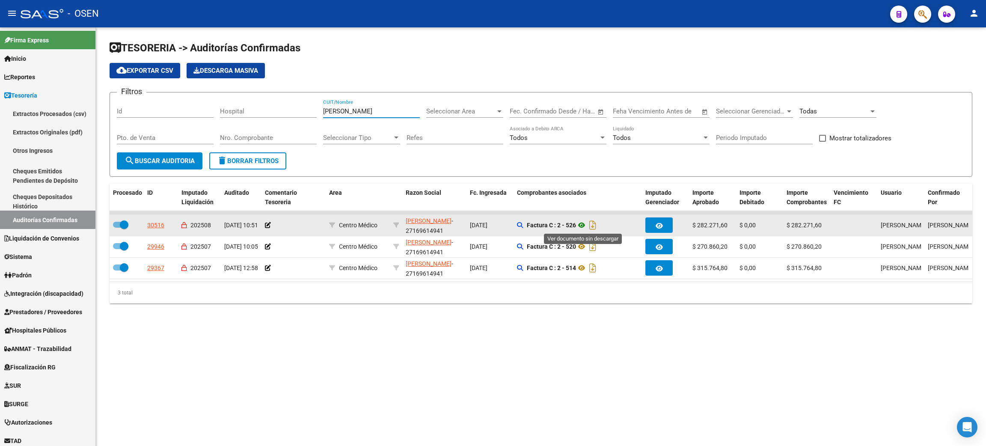
click at [580, 226] on icon at bounding box center [581, 225] width 11 height 10
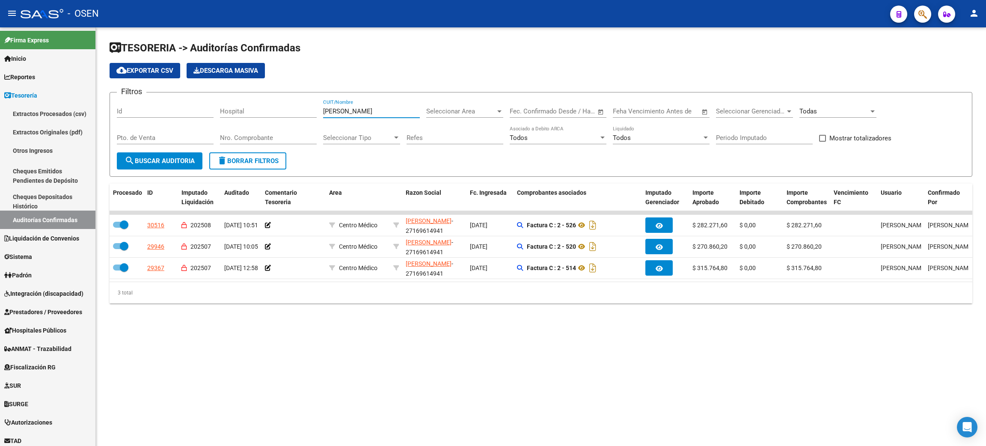
drag, startPoint x: 355, startPoint y: 111, endPoint x: 238, endPoint y: 112, distance: 117.7
click at [238, 112] on div "Filtros Id Hospital [PERSON_NAME] CUIT/Nombre Seleccionar Area Seleccionar Area…" at bounding box center [541, 125] width 849 height 53
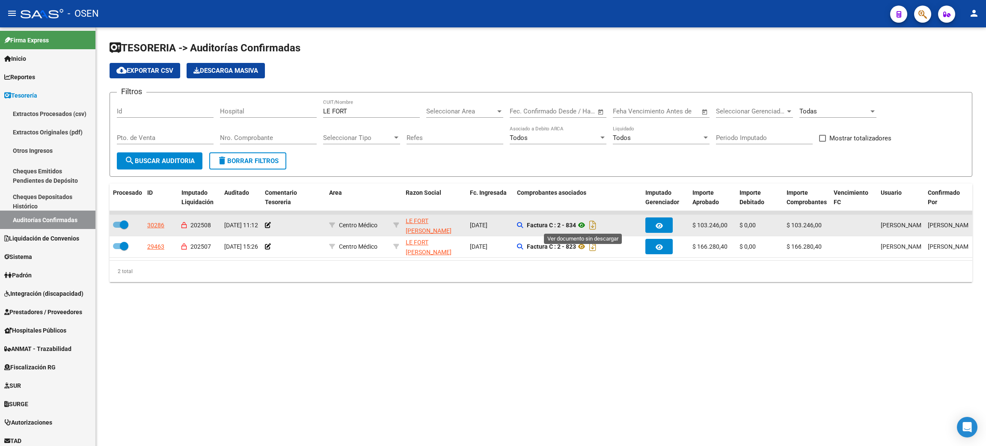
click at [582, 225] on icon at bounding box center [581, 225] width 11 height 10
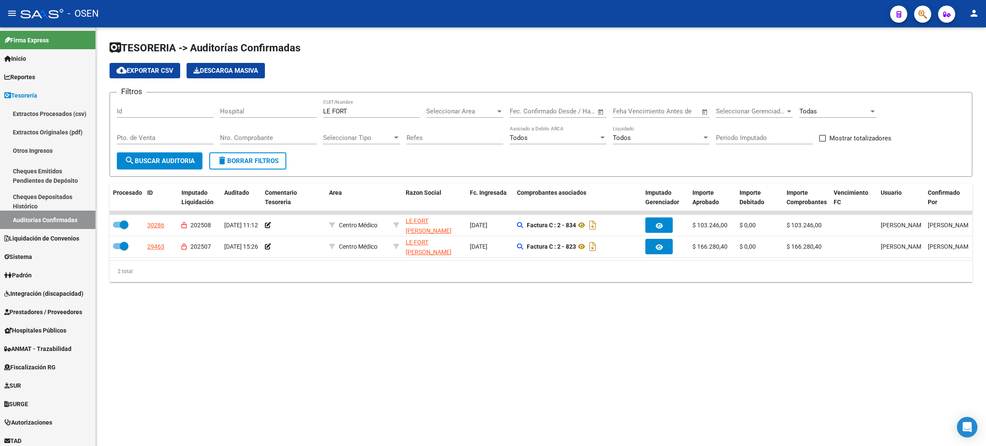
drag, startPoint x: 351, startPoint y: 113, endPoint x: 200, endPoint y: 107, distance: 151.7
click at [200, 107] on div "Filtros Id Hospital LE FORT CUIT/Nombre Seleccionar Area Seleccionar Area Fecha…" at bounding box center [541, 125] width 849 height 53
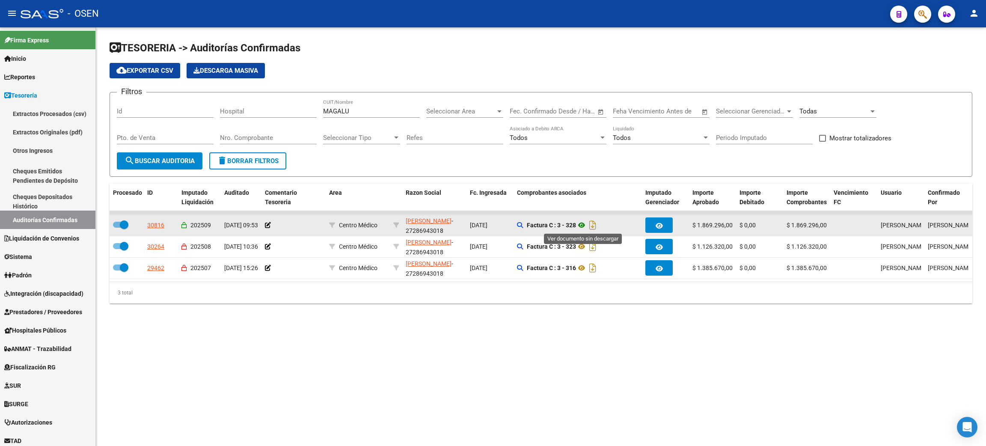
click at [584, 222] on icon at bounding box center [581, 225] width 11 height 10
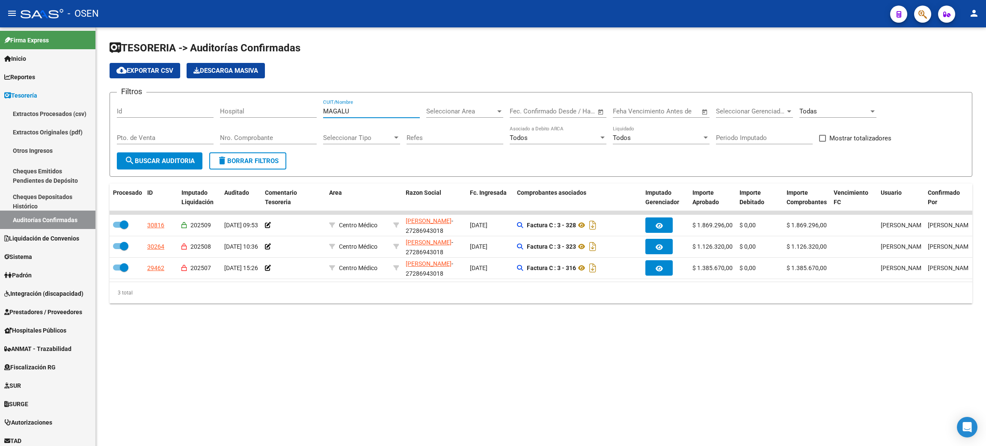
drag, startPoint x: 356, startPoint y: 111, endPoint x: 253, endPoint y: 100, distance: 103.3
click at [253, 100] on div "Filtros Id Hospital MAGALU CUIT/Nombre Seleccionar Area Seleccionar Area Fecha …" at bounding box center [541, 125] width 849 height 53
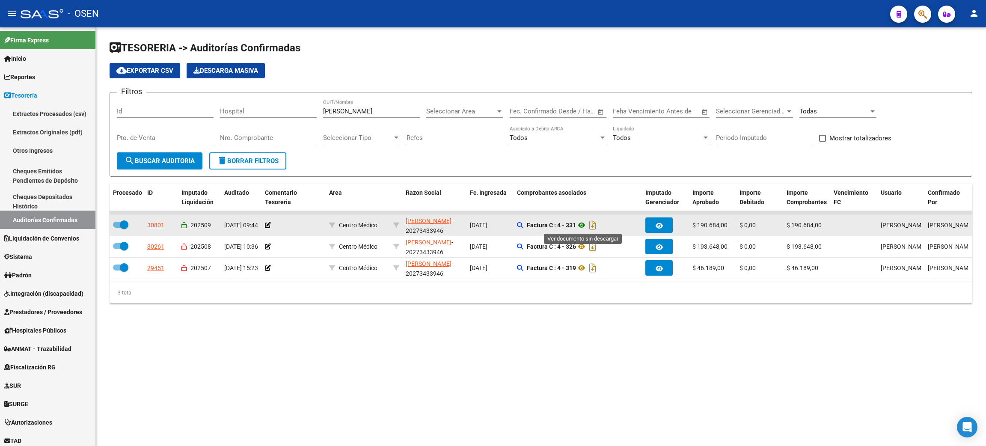
click at [583, 222] on icon at bounding box center [581, 225] width 11 height 10
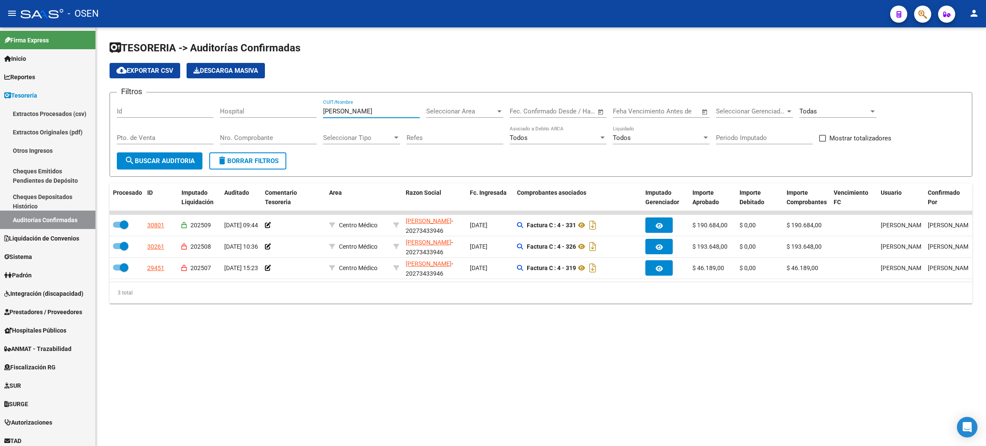
drag, startPoint x: 383, startPoint y: 110, endPoint x: 334, endPoint y: 141, distance: 58.0
click at [244, 109] on div "Filtros Id Hospital [PERSON_NAME] CUIT/Nombre Seleccionar Area Seleccionar Area…" at bounding box center [541, 125] width 849 height 53
type input "B"
type input "O"
type input "[PERSON_NAME]"
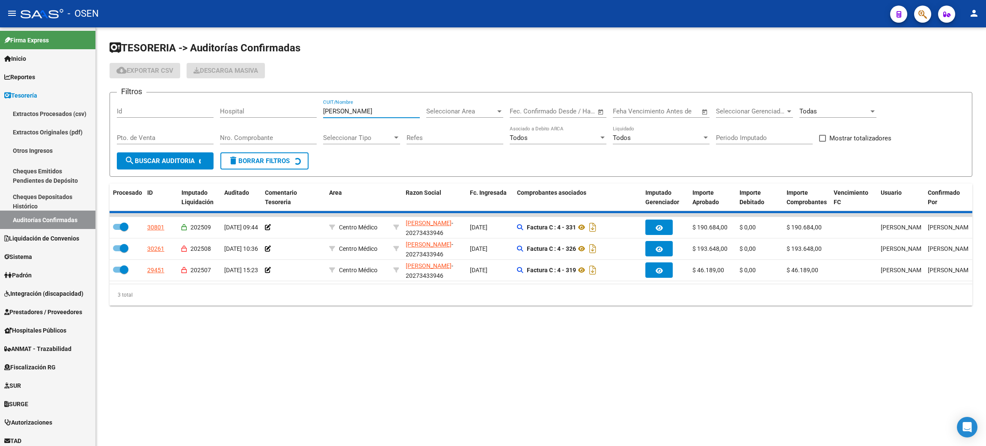
checkbox input "false"
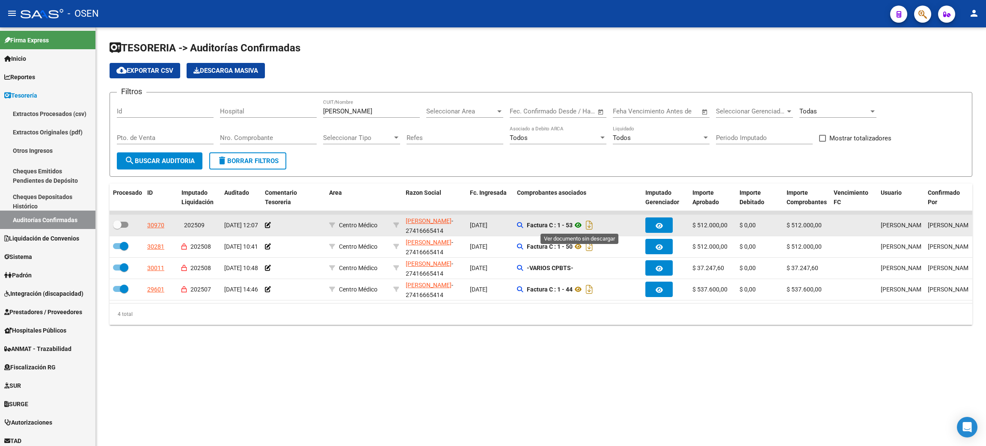
click at [578, 228] on icon at bounding box center [578, 225] width 11 height 10
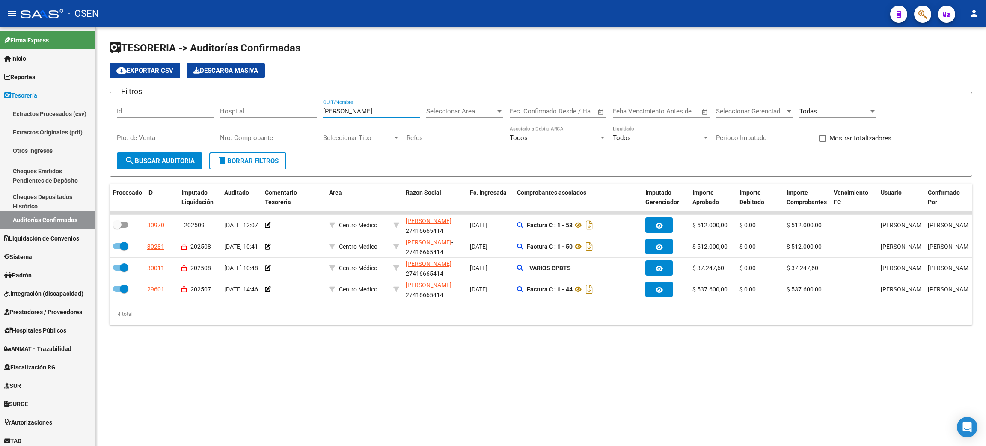
drag, startPoint x: 348, startPoint y: 111, endPoint x: 268, endPoint y: 102, distance: 80.6
click at [264, 109] on div "Filtros Id Hospital [PERSON_NAME] CUIT/Nombre Seleccionar Area Seleccionar Area…" at bounding box center [541, 125] width 849 height 53
type input "[PERSON_NAME]"
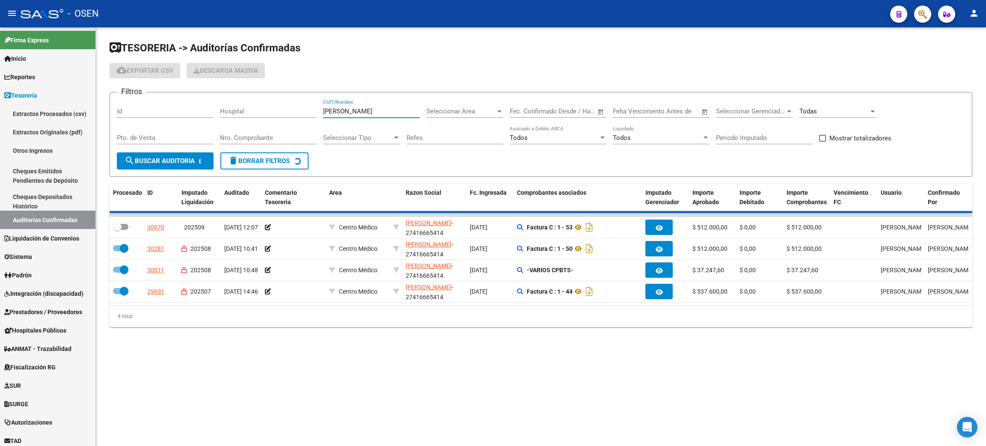
checkbox input "true"
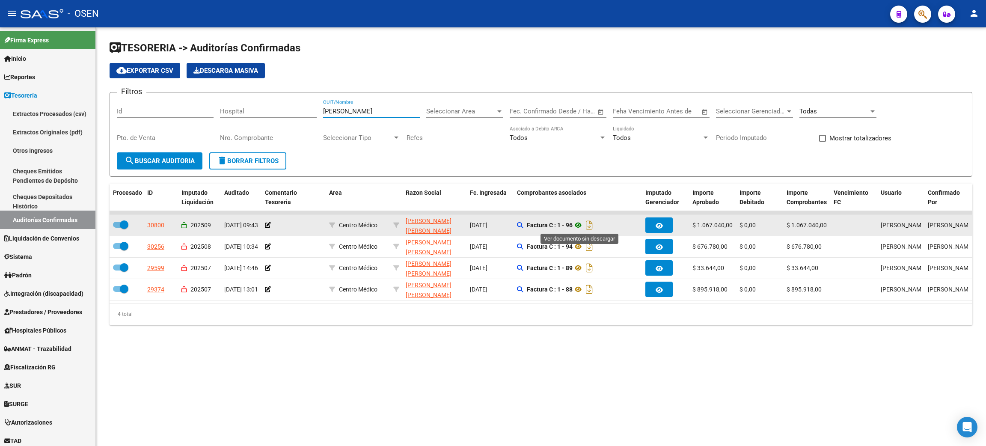
click at [580, 225] on icon at bounding box center [578, 225] width 11 height 10
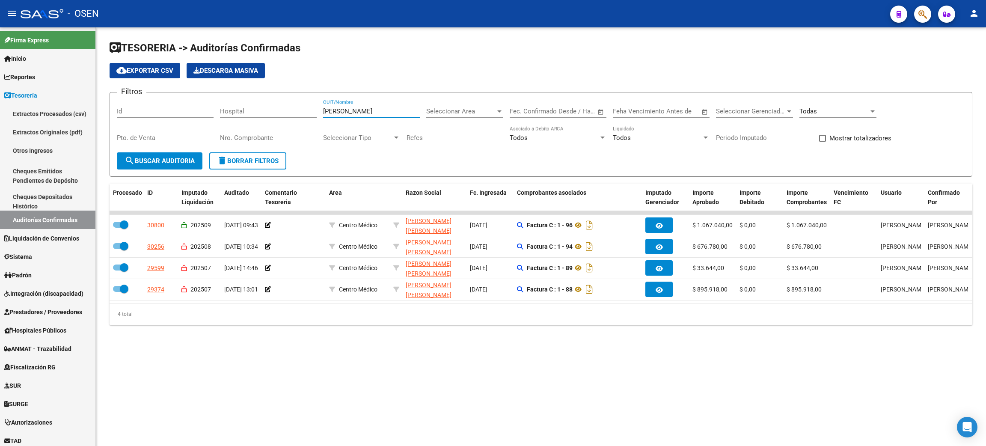
drag, startPoint x: 365, startPoint y: 113, endPoint x: 278, endPoint y: 109, distance: 87.0
click at [278, 109] on div "Filtros Id Hospital [PERSON_NAME] CUIT/Nombre Seleccionar Area Seleccionar Area…" at bounding box center [541, 125] width 849 height 53
type input "R"
type input "[PERSON_NAME]"
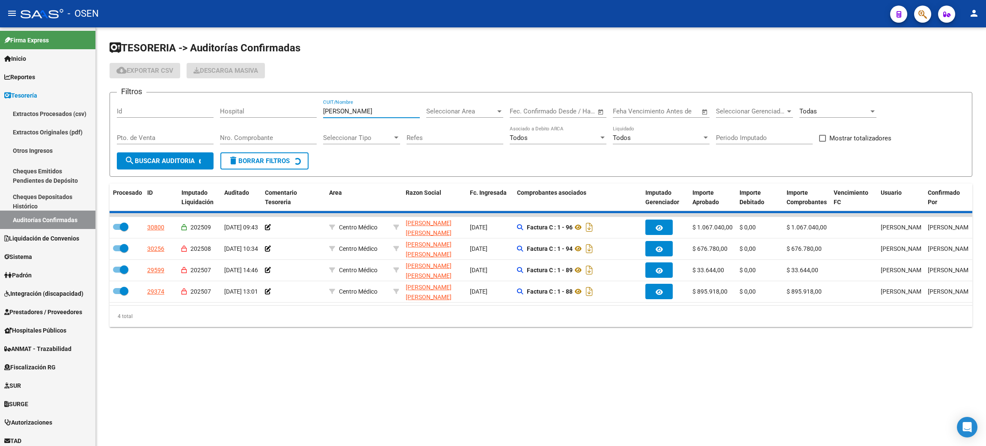
checkbox input "false"
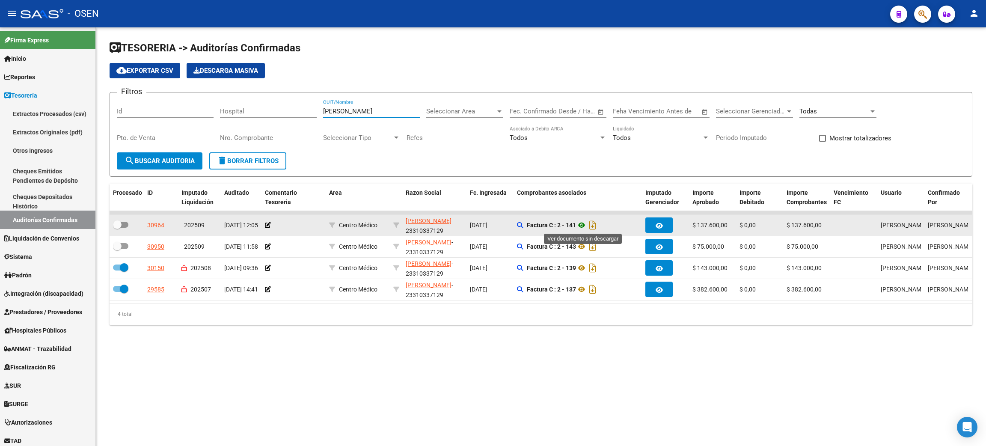
click at [582, 224] on icon at bounding box center [581, 225] width 11 height 10
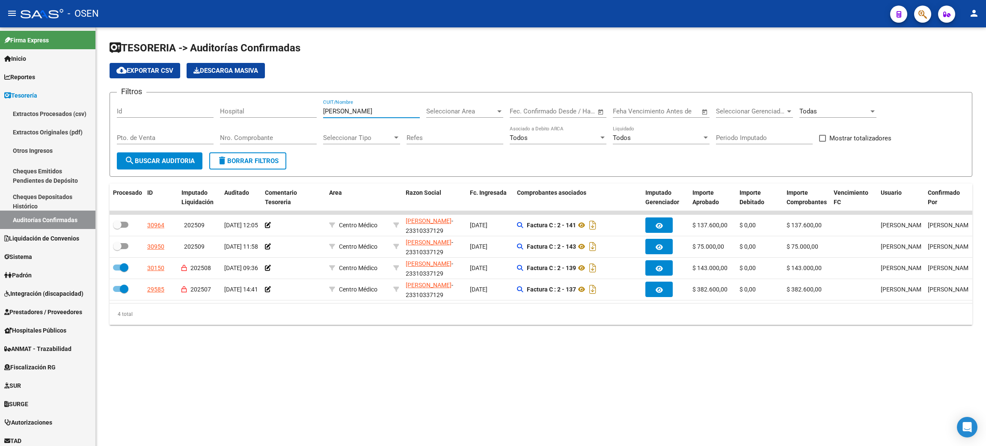
drag, startPoint x: 355, startPoint y: 112, endPoint x: 276, endPoint y: 108, distance: 79.7
click at [276, 108] on div "Filtros Id Hospital [PERSON_NAME] CUIT/Nombre Seleccionar Area Seleccionar Area…" at bounding box center [541, 125] width 849 height 53
type input "ENRIQUEZ"
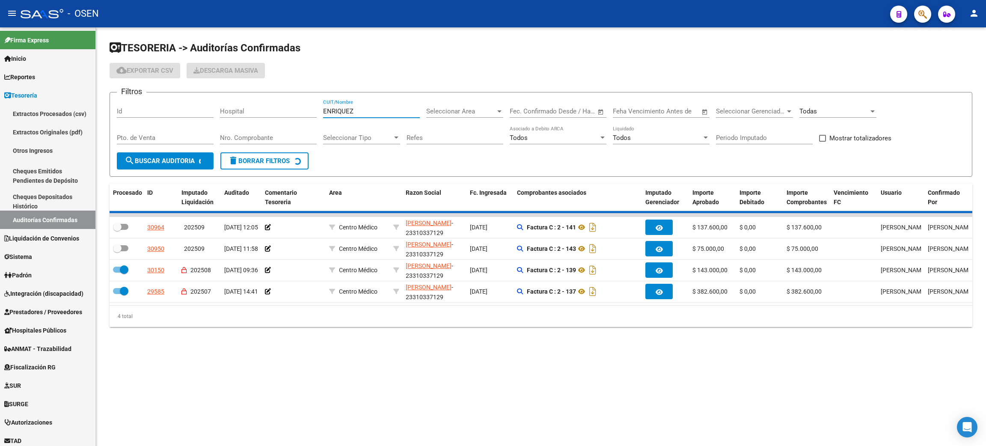
checkbox input "true"
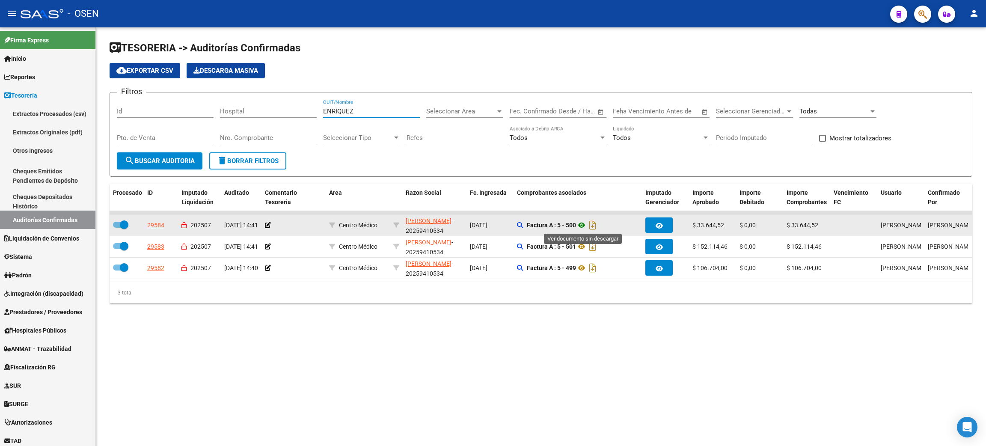
click at [583, 224] on icon at bounding box center [581, 225] width 11 height 10
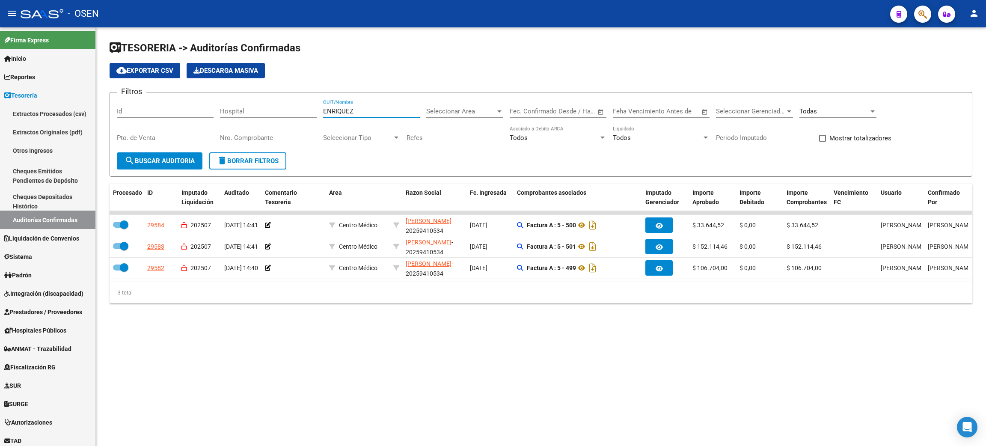
drag, startPoint x: 375, startPoint y: 110, endPoint x: 274, endPoint y: 103, distance: 100.9
click at [274, 103] on div "Filtros Id Hospital [PERSON_NAME] CUIT/Nombre Seleccionar Area Seleccionar Area…" at bounding box center [541, 125] width 849 height 53
type input "[PERSON_NAME]"
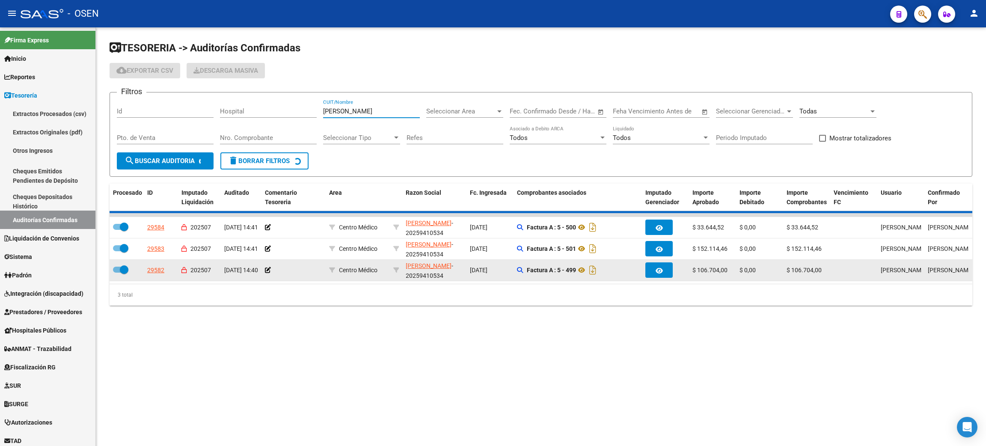
checkbox input "false"
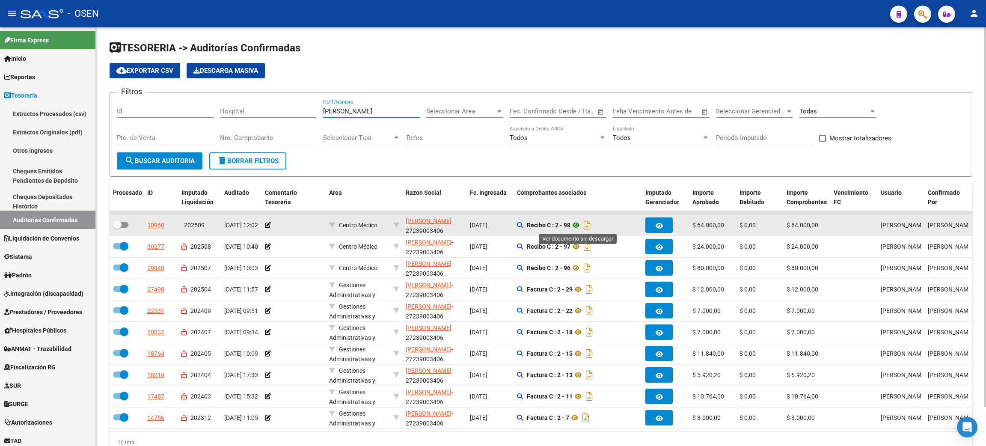
click at [579, 223] on icon at bounding box center [576, 225] width 11 height 10
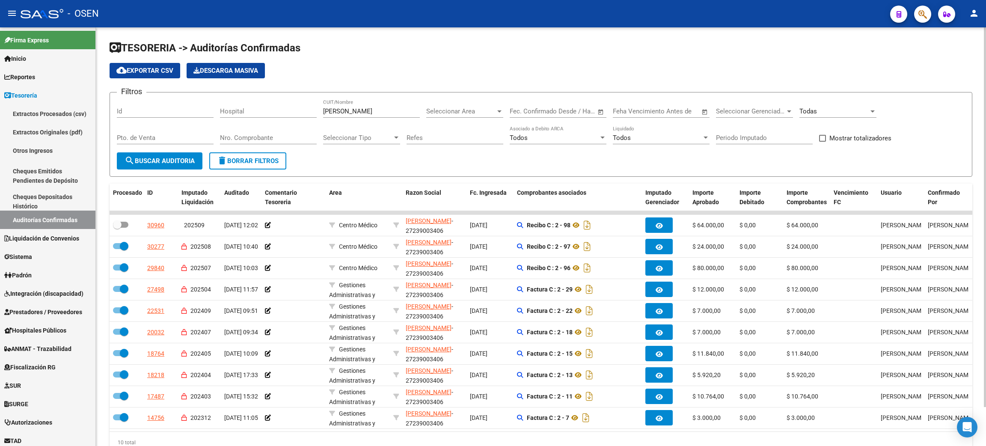
drag, startPoint x: 355, startPoint y: 117, endPoint x: 355, endPoint y: 109, distance: 8.1
click at [354, 114] on div "[PERSON_NAME] CUIT/Nombre" at bounding box center [371, 108] width 97 height 18
drag, startPoint x: 355, startPoint y: 108, endPoint x: 287, endPoint y: 100, distance: 68.5
click at [282, 101] on div "Filtros Id Hospital [PERSON_NAME] CUIT/Nombre Seleccionar Area Seleccionar Area…" at bounding box center [541, 125] width 849 height 53
type input "[PERSON_NAME]"
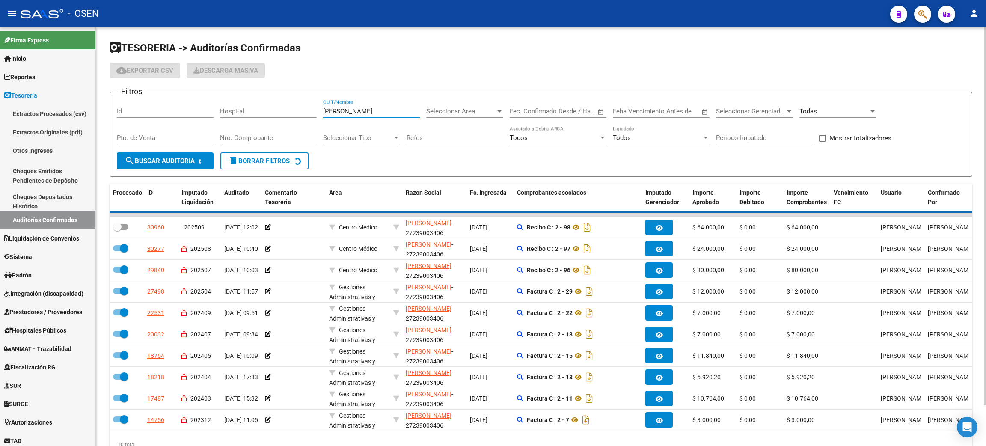
checkbox input "true"
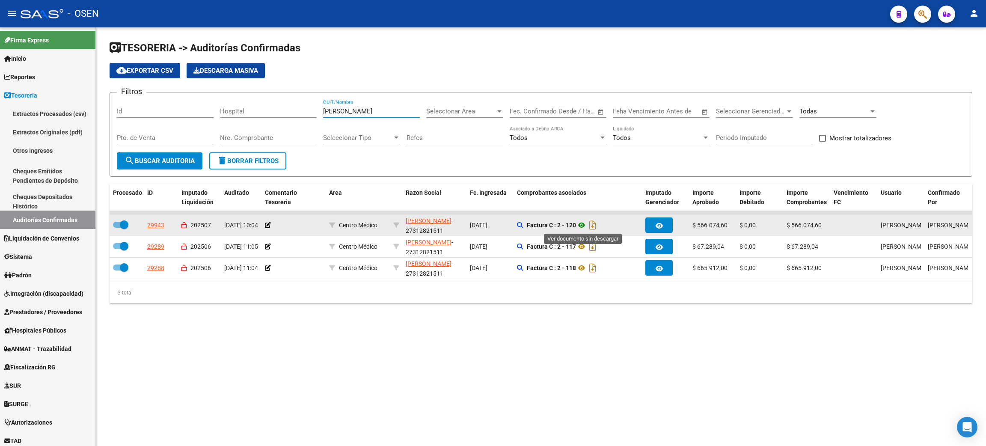
click at [582, 225] on icon at bounding box center [581, 225] width 11 height 10
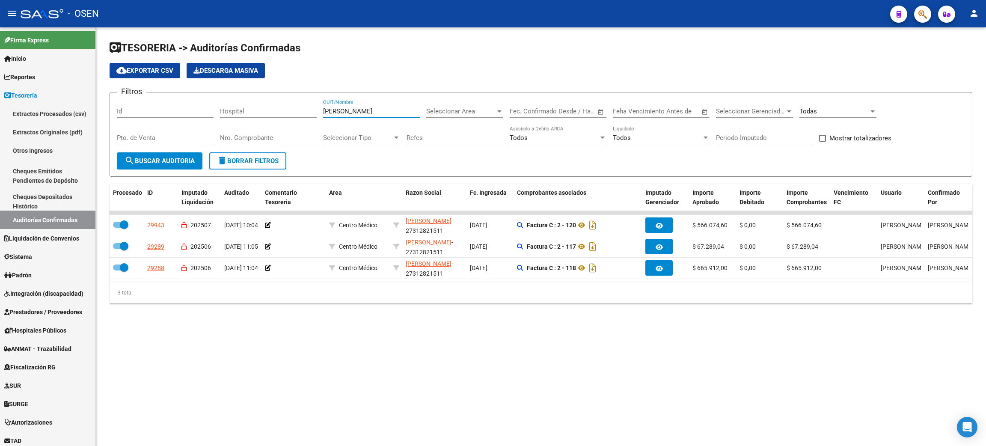
drag, startPoint x: 363, startPoint y: 110, endPoint x: 304, endPoint y: 99, distance: 60.2
click at [284, 111] on div "Filtros Id Hospital [PERSON_NAME] CUIT/Nombre Seleccionar Area Seleccionar Area…" at bounding box center [541, 125] width 849 height 53
type input "[PERSON_NAME]"
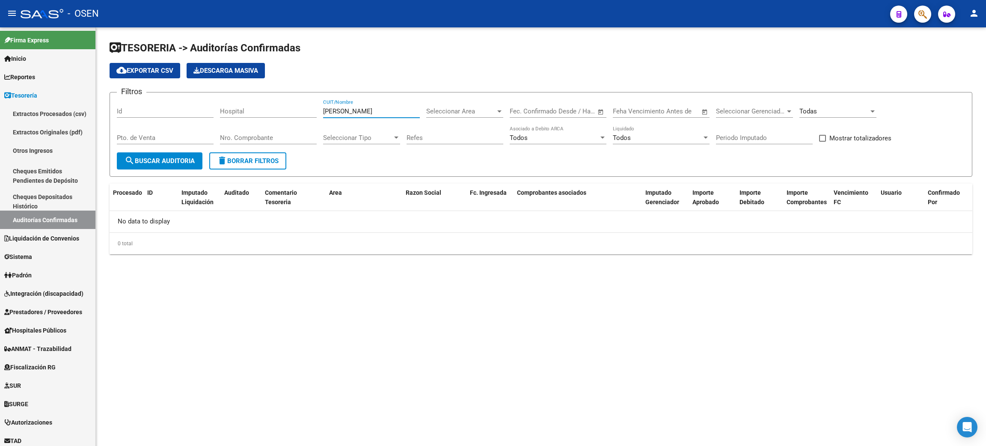
drag, startPoint x: 306, startPoint y: 112, endPoint x: 300, endPoint y: 112, distance: 6.0
click at [300, 112] on div "Filtros Id Hospital [PERSON_NAME] CUIT/Nombre Seleccionar Area Seleccionar Area…" at bounding box center [541, 125] width 849 height 53
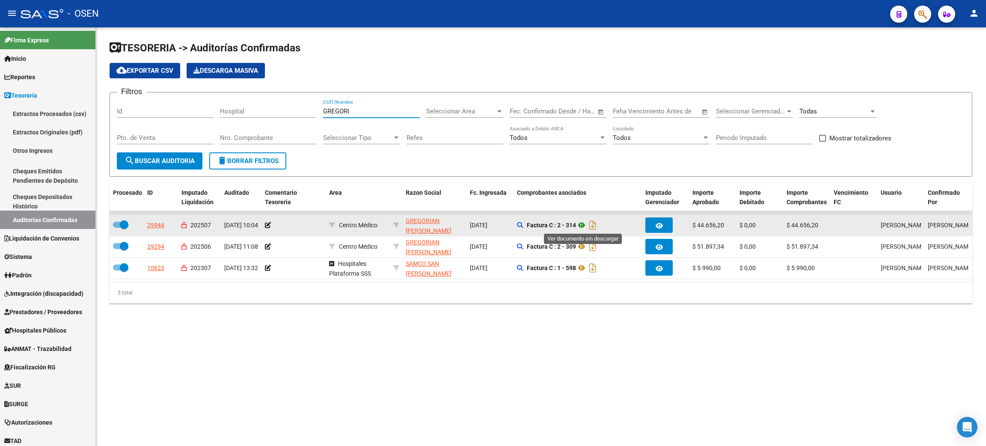
click at [582, 223] on icon at bounding box center [581, 225] width 11 height 10
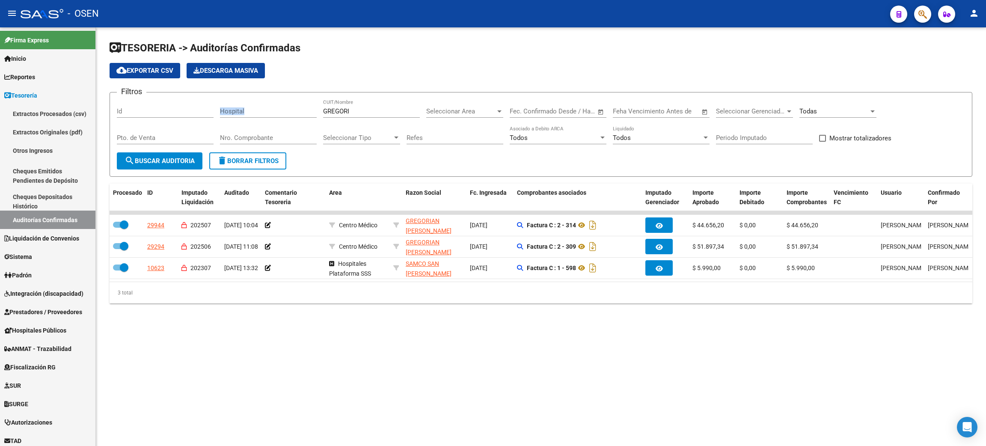
drag, startPoint x: 353, startPoint y: 105, endPoint x: 326, endPoint y: 102, distance: 27.6
click at [289, 102] on div "Filtros Id Hospital [PERSON_NAME] CUIT/Nombre Seleccionar Area Seleccionar Area…" at bounding box center [541, 125] width 849 height 53
click at [364, 106] on div "[PERSON_NAME] CUIT/Nombre" at bounding box center [371, 108] width 97 height 18
drag, startPoint x: 355, startPoint y: 113, endPoint x: 292, endPoint y: 110, distance: 63.5
click at [289, 112] on div "Filtros Id Hospital [PERSON_NAME] CUIT/Nombre Seleccionar Area Seleccionar Area…" at bounding box center [541, 125] width 849 height 53
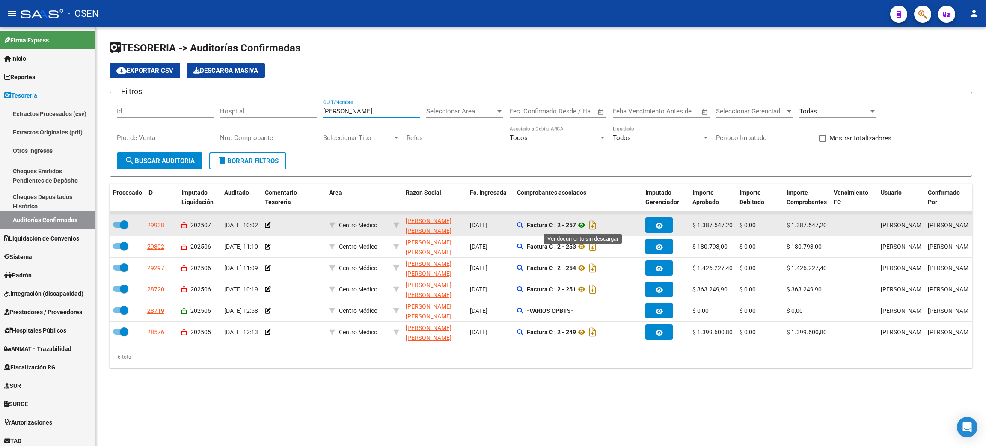
type input "[PERSON_NAME]"
click at [584, 228] on icon at bounding box center [581, 225] width 11 height 10
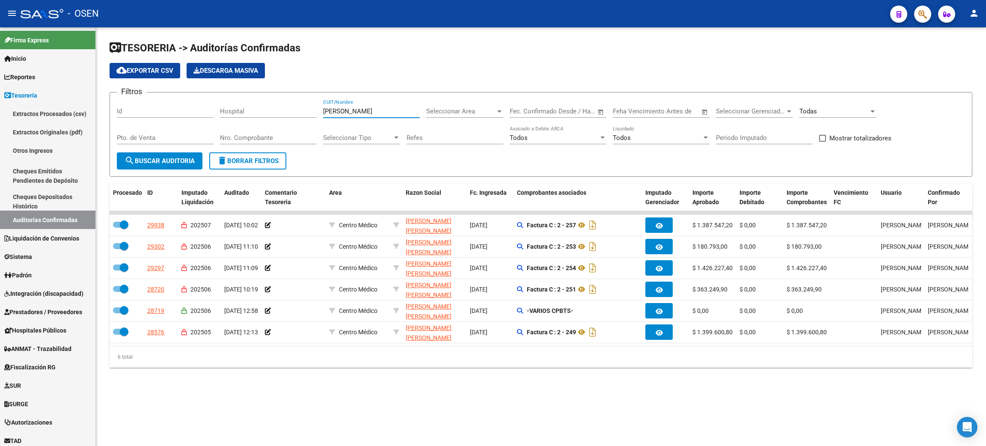
drag, startPoint x: 361, startPoint y: 111, endPoint x: 276, endPoint y: 114, distance: 85.2
click at [271, 114] on div "Filtros Id Hospital [PERSON_NAME] CUIT/Nombre Seleccionar Area Seleccionar Area…" at bounding box center [541, 125] width 849 height 53
click at [549, 344] on datatable-body "29938 202507 [DATE] 10:02 Centro Médico [PERSON_NAME] [PERSON_NAME] - 201012403…" at bounding box center [541, 278] width 863 height 135
click at [356, 106] on div "[PERSON_NAME] CUIT/Nombre" at bounding box center [371, 108] width 97 height 18
click at [360, 63] on div "cloud_download Exportar CSV Descarga Masiva" at bounding box center [541, 70] width 863 height 15
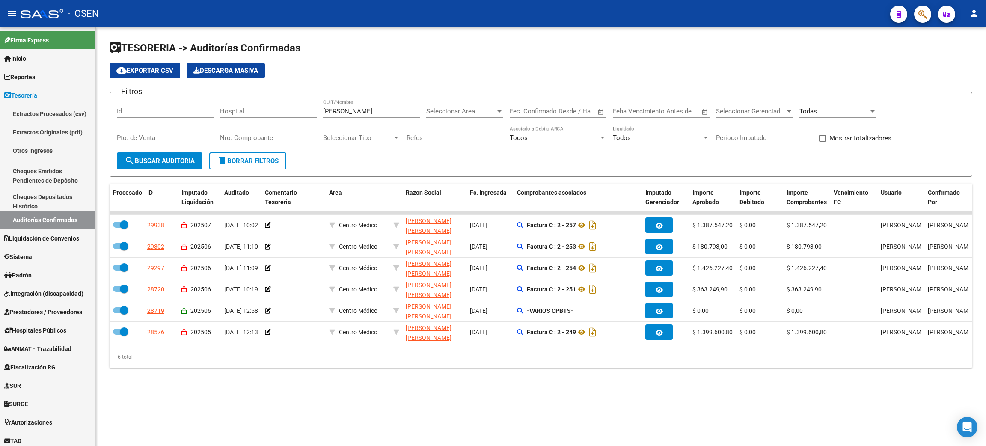
click at [404, 395] on div "TESORERIA -> Auditorías Confirmadas cloud_download Exportar CSV Descarga Masiva…" at bounding box center [541, 211] width 890 height 368
click at [61, 308] on span "Prestadores / Proveedores" at bounding box center [43, 311] width 78 height 9
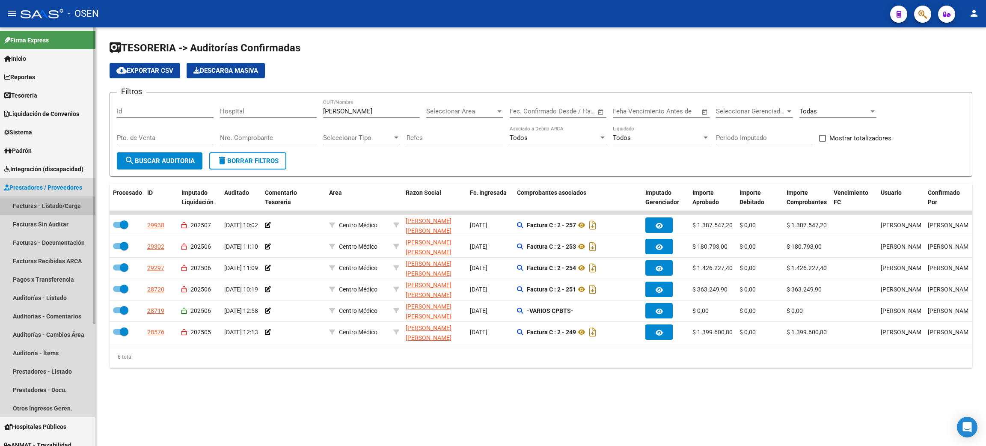
click at [29, 210] on link "Facturas - Listado/Carga" at bounding box center [47, 206] width 95 height 18
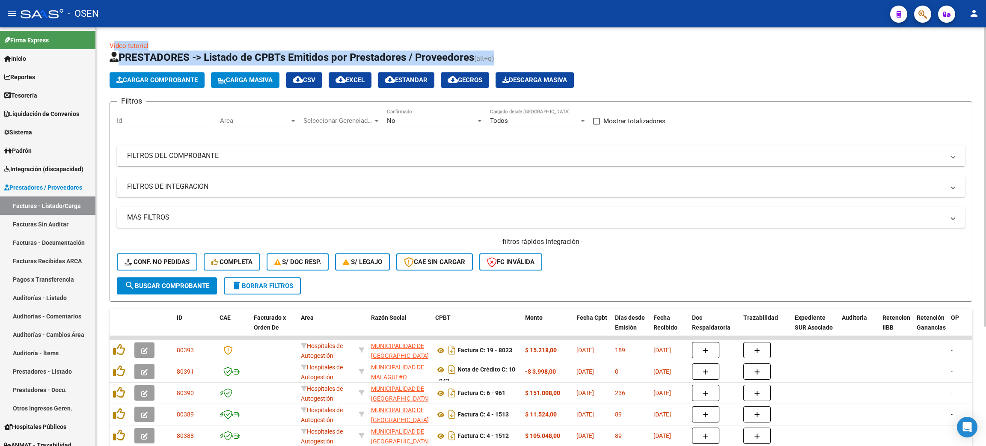
drag, startPoint x: 548, startPoint y: 54, endPoint x: 103, endPoint y: 49, distance: 445.3
click at [103, 49] on div "Video tutorial PRESTADORES -> Listado de CPBTs Emitidos por Prestadores / Prove…" at bounding box center [541, 316] width 890 height 578
click at [526, 46] on div "Video tutorial PRESTADORES -> Listado de CPBTs Emitidos por Prestadores / Prove…" at bounding box center [541, 309] width 863 height 537
click at [170, 38] on div "Video tutorial PRESTADORES -> Listado de CPBTs Emitidos por Prestadores / Prove…" at bounding box center [541, 316] width 890 height 578
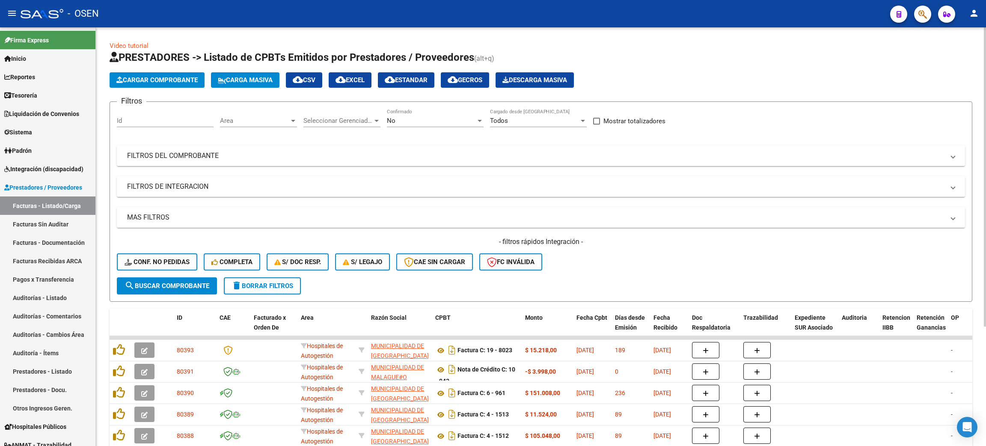
click at [892, 84] on div "Cargar Comprobante Carga Masiva cloud_download CSV cloud_download EXCEL cloud_d…" at bounding box center [541, 79] width 863 height 15
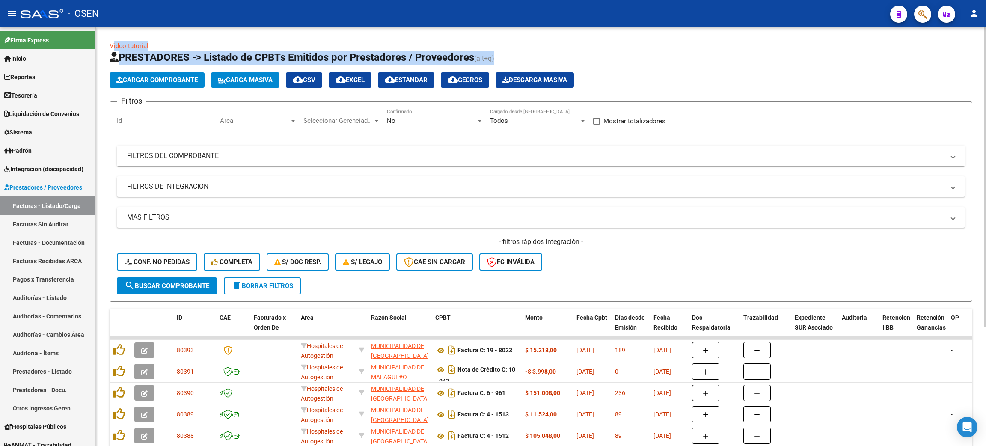
drag, startPoint x: 102, startPoint y: 32, endPoint x: 600, endPoint y: 51, distance: 497.8
click at [600, 51] on div "Video tutorial PRESTADORES -> Listado de CPBTs Emitidos por Prestadores / Prove…" at bounding box center [541, 316] width 890 height 578
click at [818, 71] on app-list-header "PRESTADORES -> Listado de CPBTs Emitidos por Prestadores / Proveedores (alt+q) …" at bounding box center [541, 176] width 863 height 251
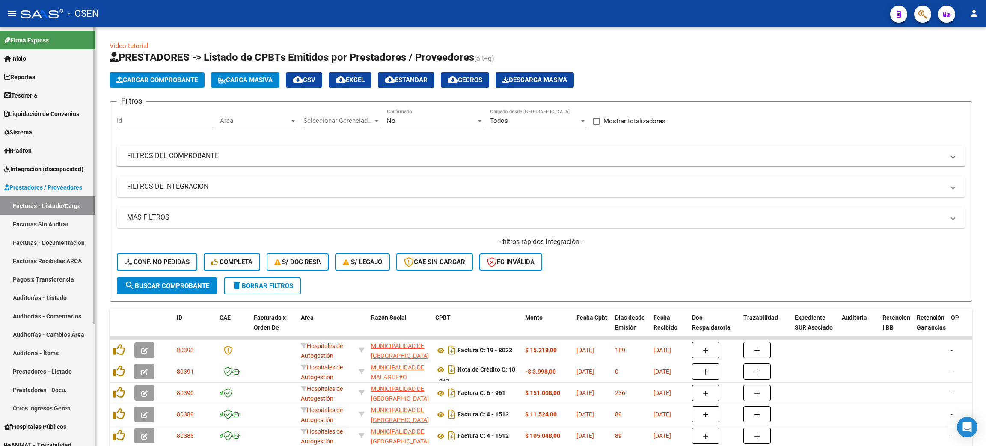
click at [50, 57] on link "Inicio" at bounding box center [47, 58] width 95 height 18
